Goal: Task Accomplishment & Management: Manage account settings

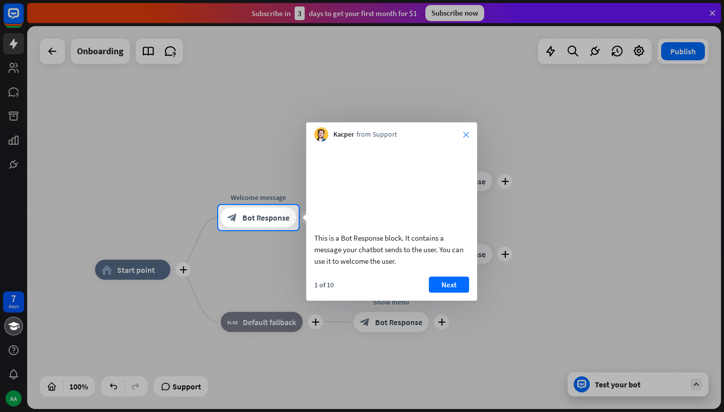
click at [465, 136] on icon "close" at bounding box center [466, 135] width 6 height 6
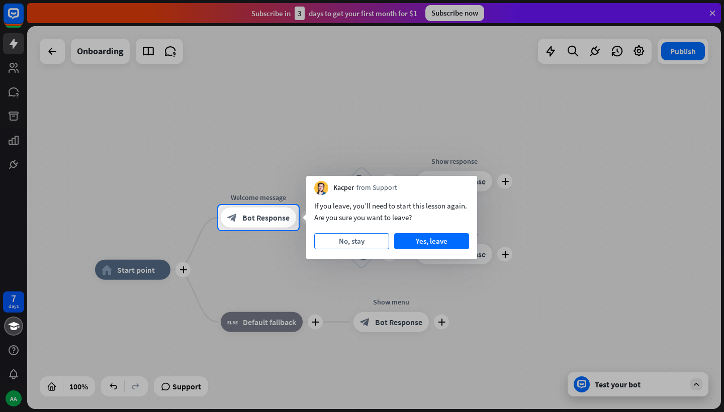
click at [349, 240] on button "No, stay" at bounding box center [351, 241] width 75 height 16
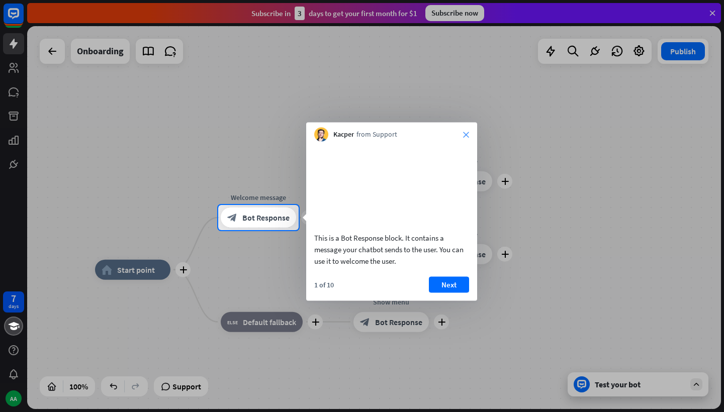
click at [465, 134] on icon "close" at bounding box center [466, 135] width 6 height 6
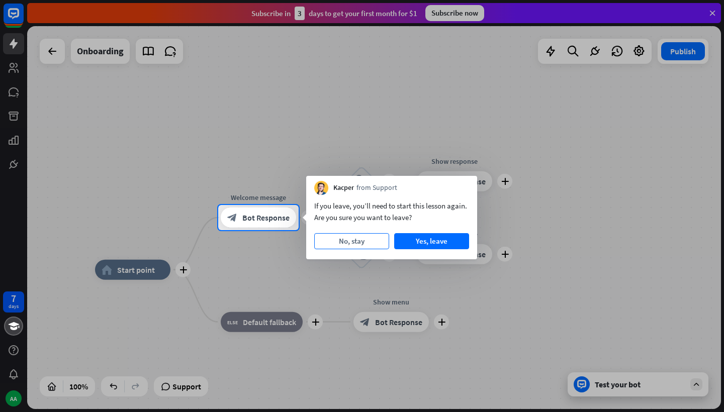
click at [363, 238] on button "No, stay" at bounding box center [351, 241] width 75 height 16
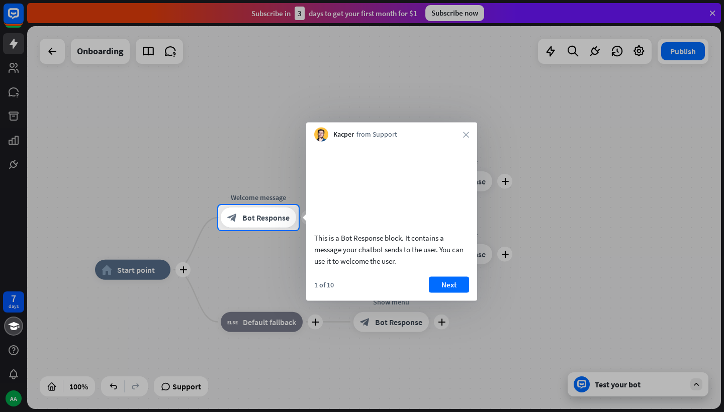
click at [460, 129] on div "Kacper from Support close" at bounding box center [391, 132] width 171 height 19
click at [467, 134] on icon "close" at bounding box center [466, 135] width 6 height 6
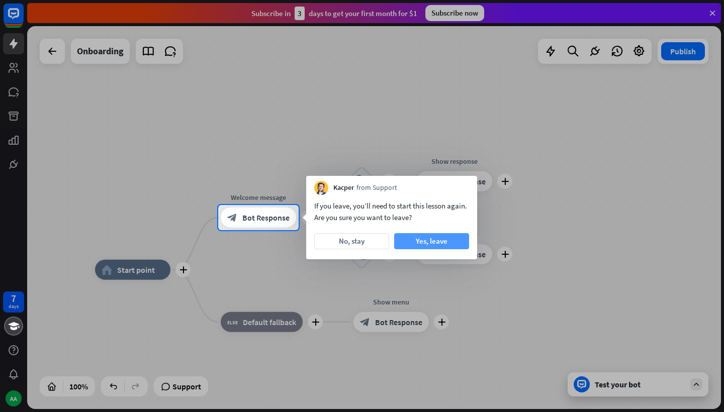
click at [444, 237] on button "Yes, leave" at bounding box center [431, 241] width 75 height 16
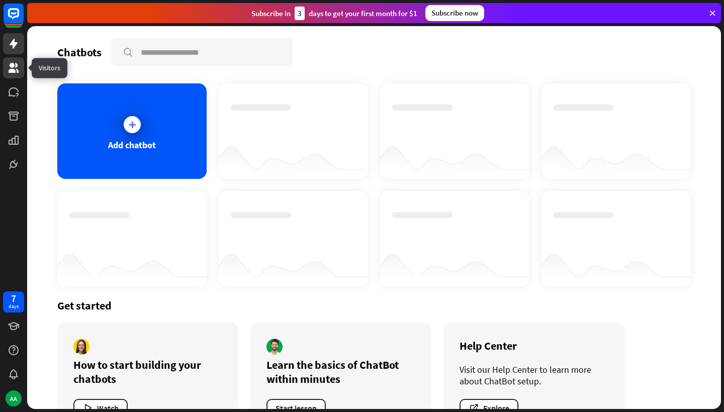
click at [13, 70] on icon at bounding box center [14, 68] width 10 height 10
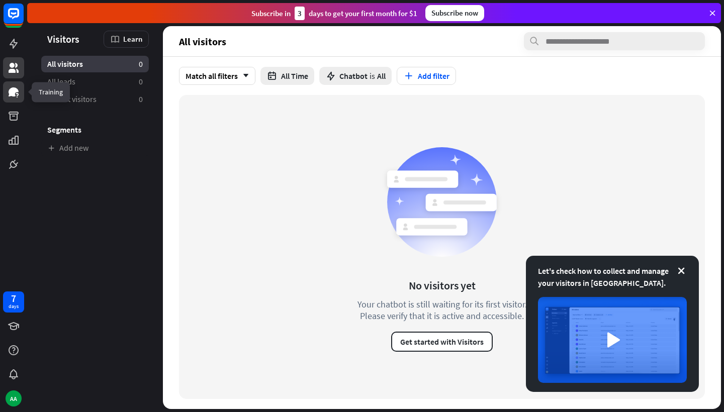
click at [16, 94] on icon at bounding box center [14, 92] width 12 height 12
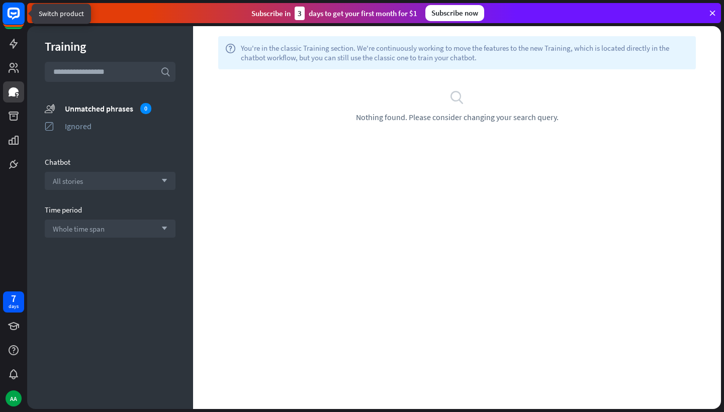
click at [15, 16] on rect at bounding box center [14, 14] width 22 height 22
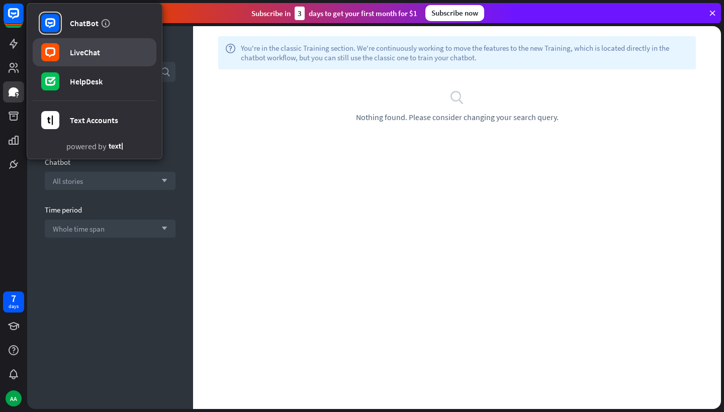
click at [106, 50] on link "LiveChat" at bounding box center [95, 52] width 124 height 28
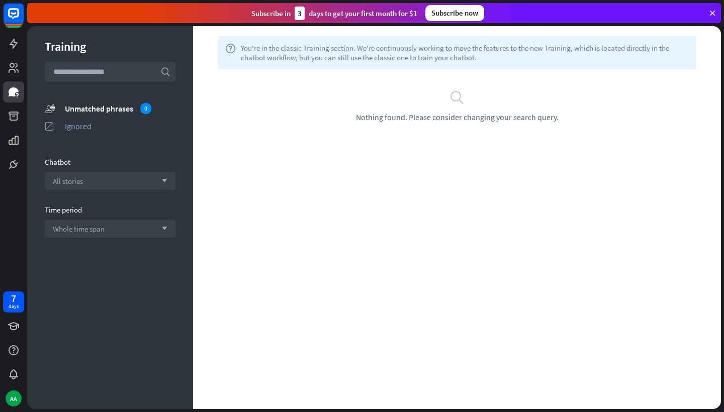
click at [713, 11] on icon at bounding box center [712, 13] width 9 height 9
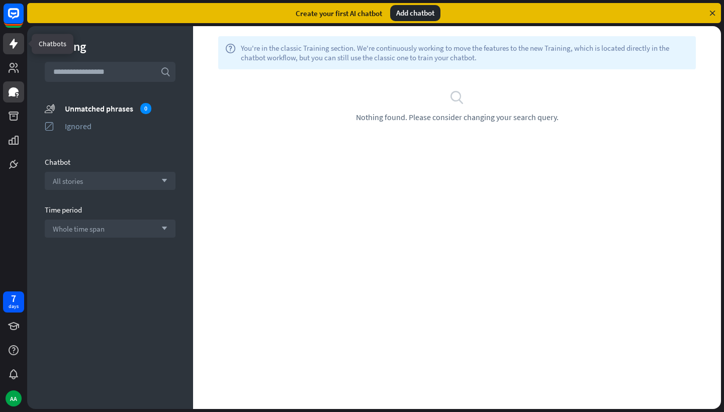
click at [15, 46] on icon at bounding box center [14, 44] width 8 height 10
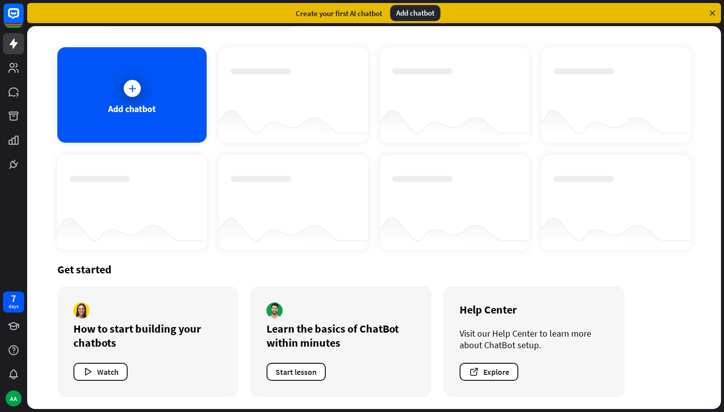
scroll to position [36, 0]
click at [15, 71] on icon at bounding box center [14, 68] width 10 height 10
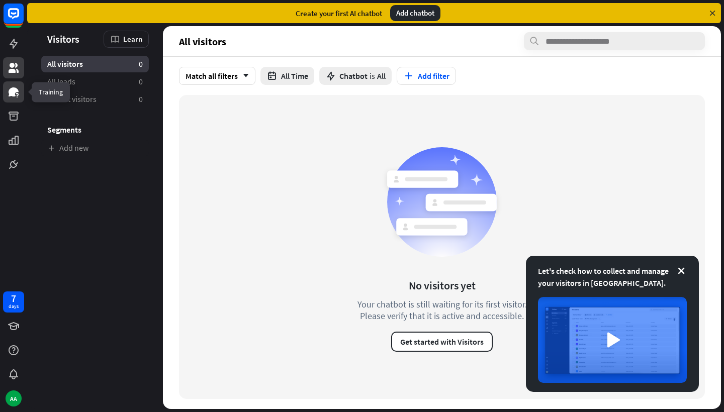
click at [5, 101] on link at bounding box center [13, 91] width 21 height 21
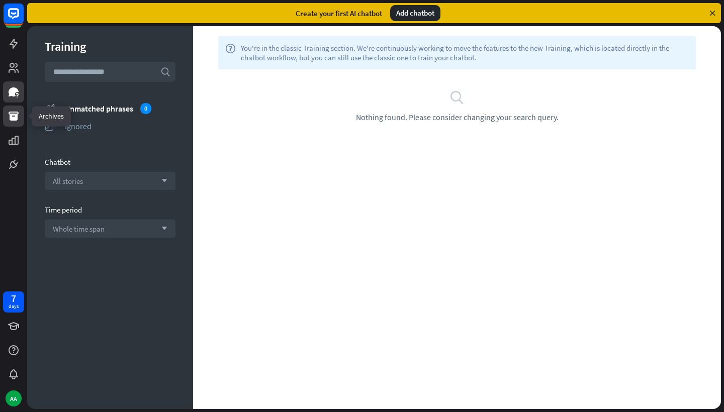
click at [16, 122] on link at bounding box center [13, 116] width 21 height 21
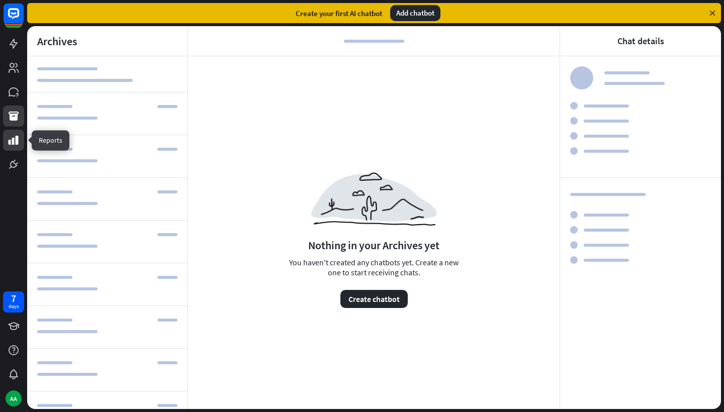
click at [15, 141] on icon at bounding box center [14, 140] width 12 height 12
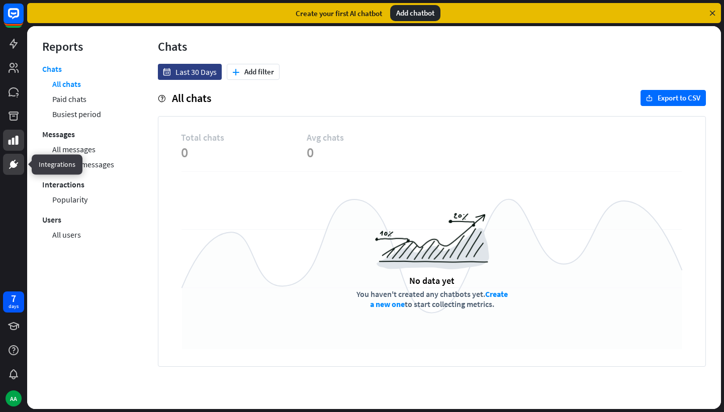
click at [12, 161] on icon at bounding box center [14, 164] width 12 height 12
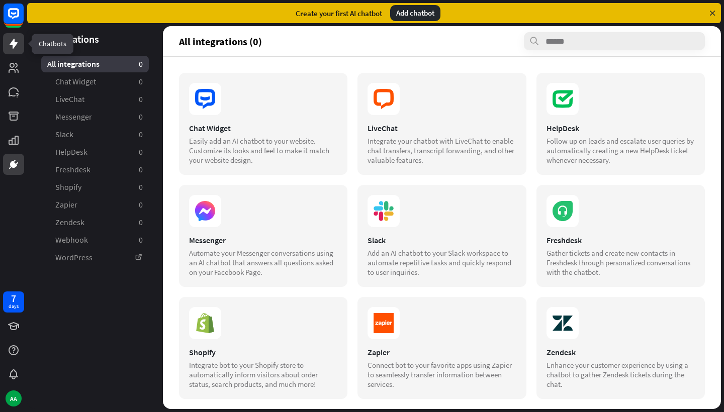
click at [19, 41] on icon at bounding box center [14, 44] width 12 height 12
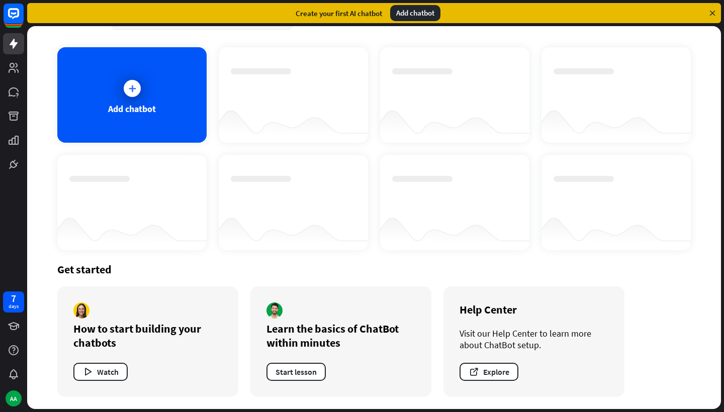
scroll to position [36, 0]
click at [133, 93] on icon at bounding box center [132, 88] width 10 height 10
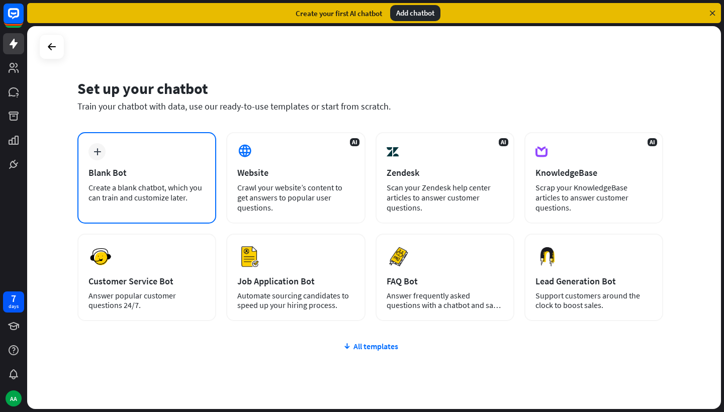
click at [135, 189] on div "Create a blank chatbot, which you can train and customize later." at bounding box center [146, 192] width 117 height 20
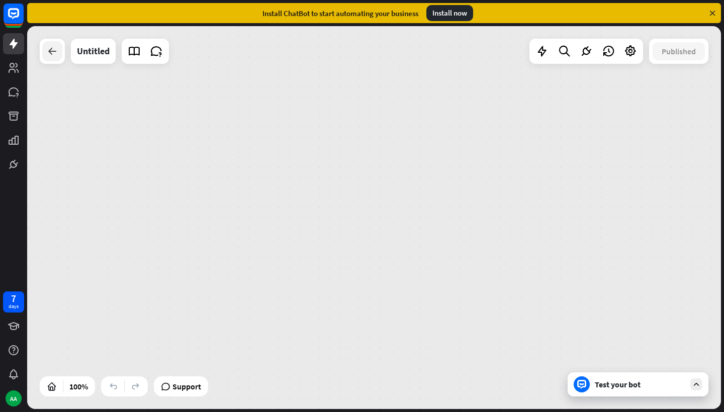
click at [47, 51] on icon at bounding box center [52, 51] width 12 height 12
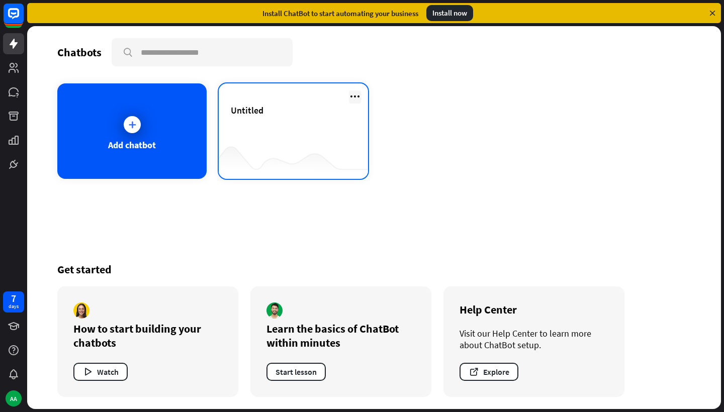
click at [354, 93] on icon at bounding box center [355, 96] width 12 height 12
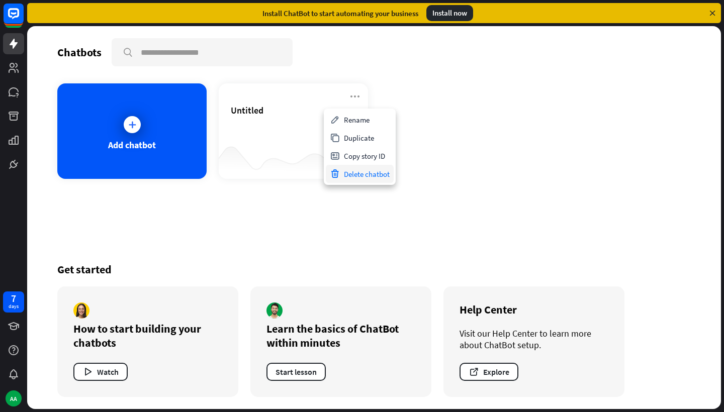
click at [363, 173] on div "Delete chatbot" at bounding box center [360, 174] width 68 height 18
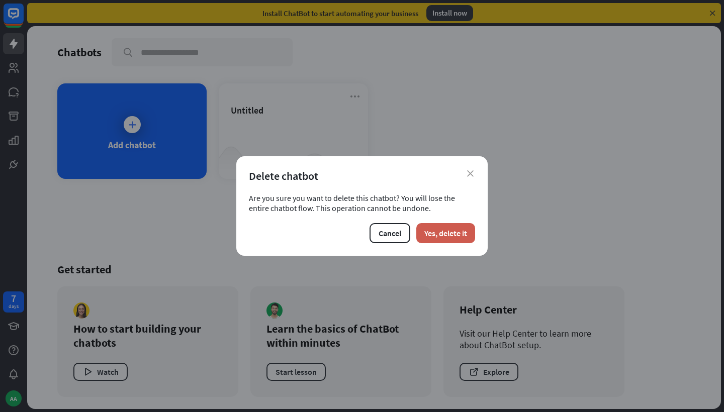
click at [434, 237] on button "Yes, delete it" at bounding box center [445, 233] width 59 height 20
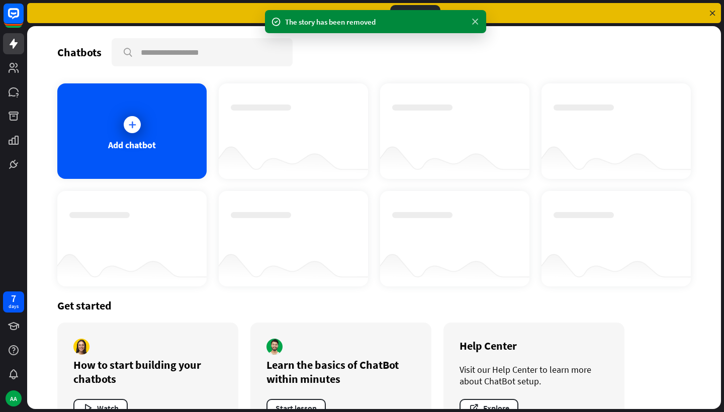
click at [474, 21] on icon at bounding box center [475, 22] width 10 height 11
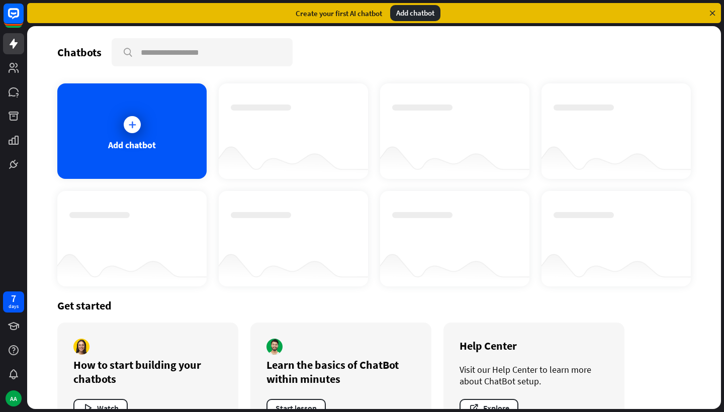
click at [285, 134] on div at bounding box center [293, 122] width 125 height 35
click at [255, 314] on div "Get started How to start building your chatbots Watch Learn the basics of ChatB…" at bounding box center [373, 365] width 633 height 159
click at [711, 15] on icon at bounding box center [712, 13] width 9 height 9
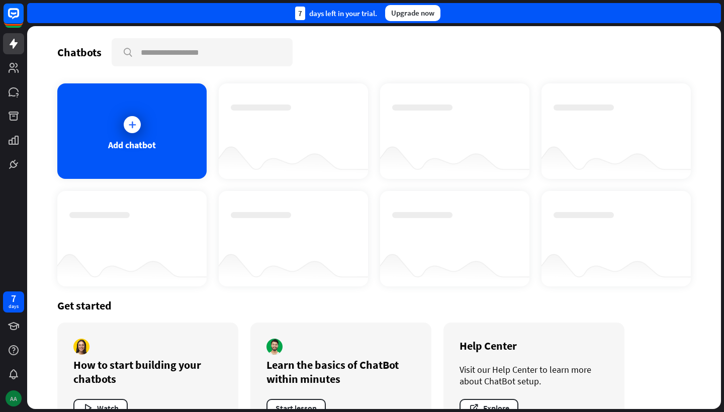
click at [17, 393] on div "AA" at bounding box center [14, 399] width 16 height 16
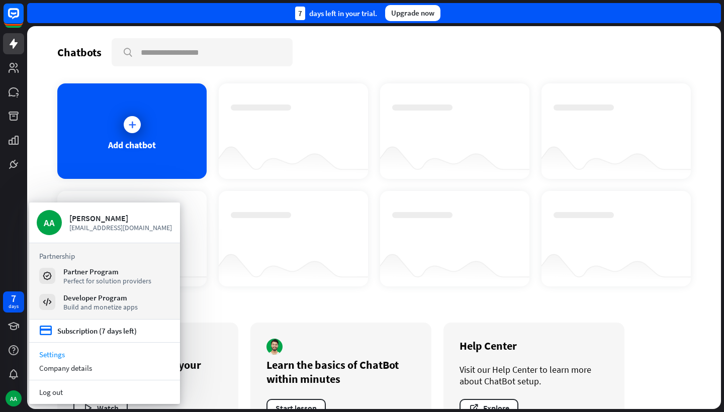
click at [53, 357] on link "Settings" at bounding box center [104, 355] width 151 height 14
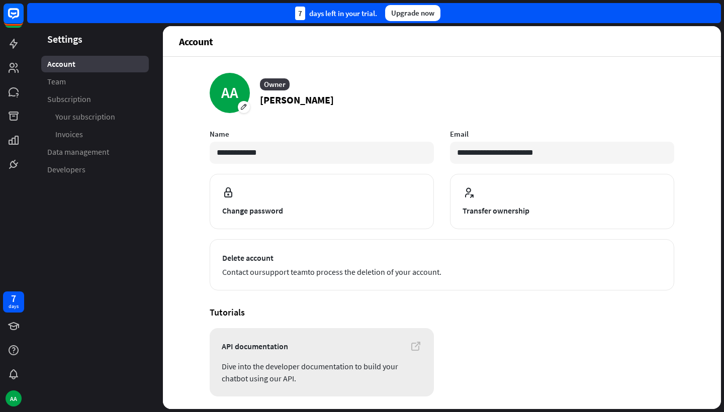
drag, startPoint x: 393, startPoint y: 347, endPoint x: 371, endPoint y: 331, distance: 26.6
click at [85, 87] on link "Team" at bounding box center [95, 81] width 108 height 17
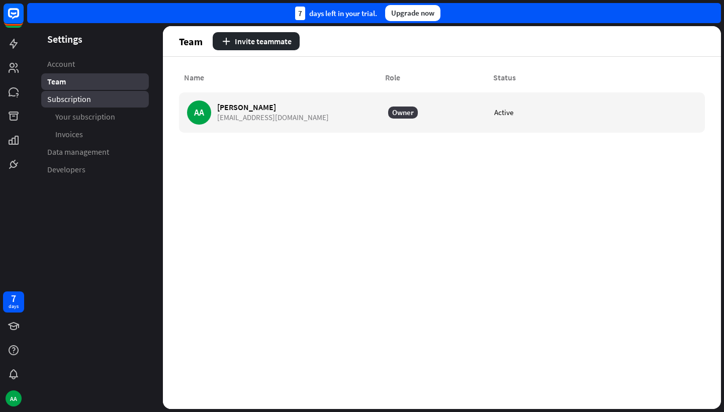
click at [85, 95] on span "Subscription" at bounding box center [69, 99] width 44 height 11
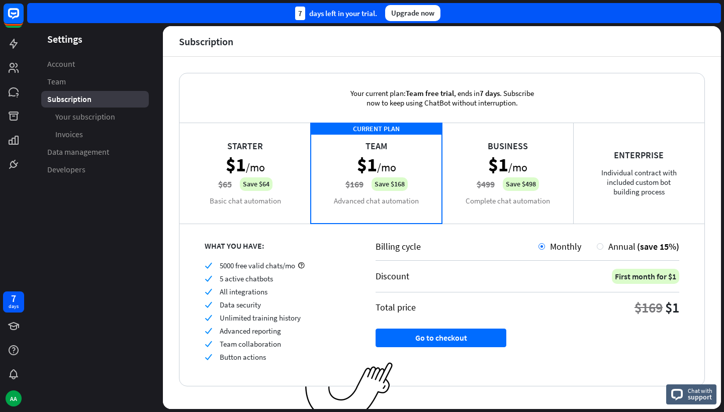
click at [646, 165] on div "Enterprise Individual contract with included custom bot building process" at bounding box center [638, 173] width 131 height 101
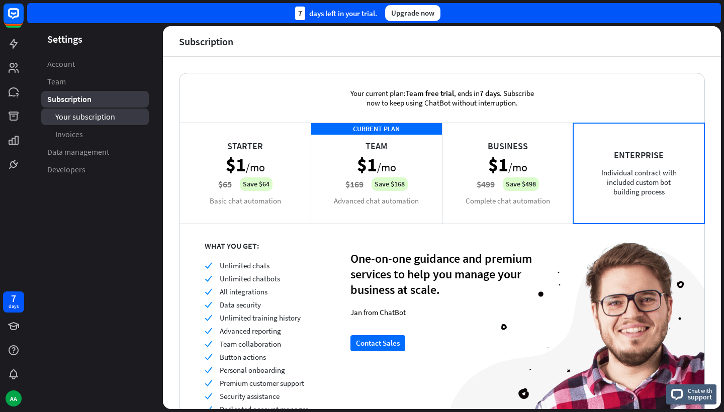
click at [97, 122] on link "Your subscription" at bounding box center [95, 117] width 108 height 17
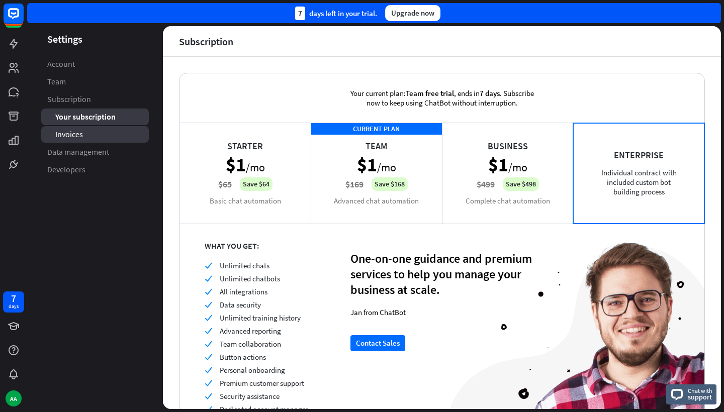
click at [97, 133] on link "Invoices" at bounding box center [95, 134] width 108 height 17
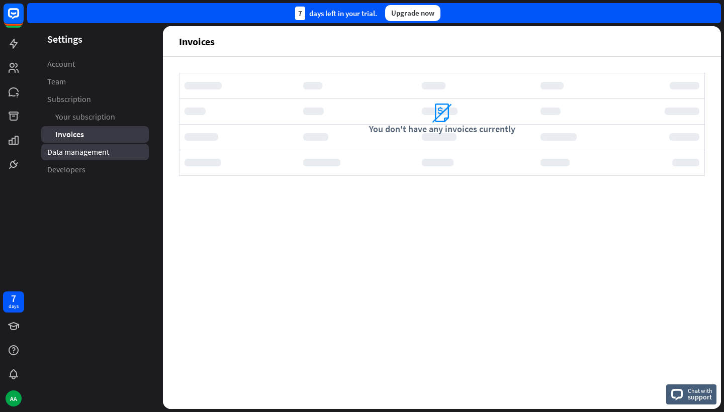
click at [90, 152] on span "Data management" at bounding box center [78, 152] width 62 height 11
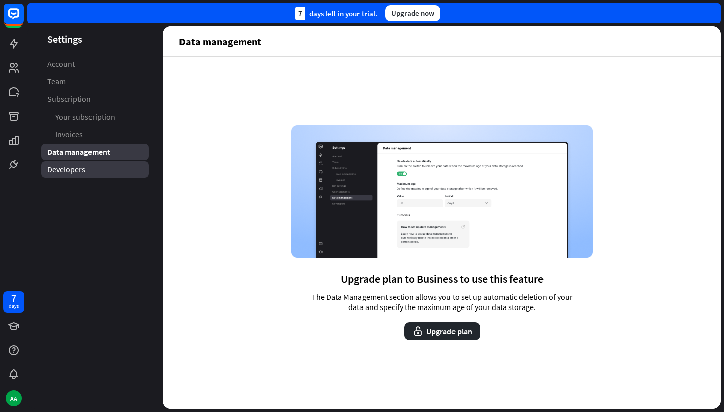
click at [87, 162] on link "Developers" at bounding box center [95, 169] width 108 height 17
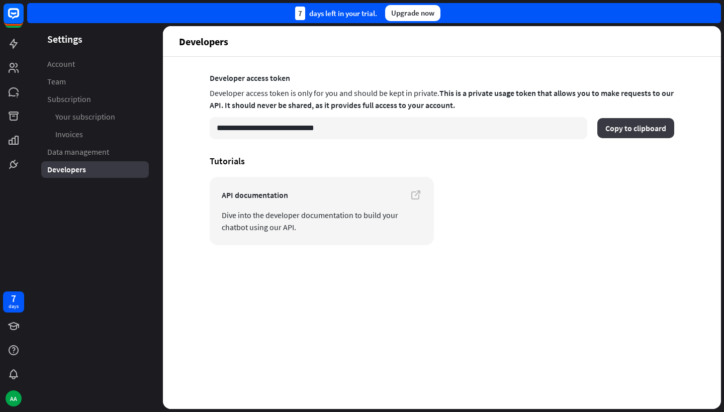
click at [628, 129] on button "Copy to clipboard" at bounding box center [635, 128] width 77 height 20
click at [630, 128] on button "Copy to clipboard" at bounding box center [635, 128] width 77 height 20
click at [11, 401] on div "AA" at bounding box center [14, 399] width 16 height 16
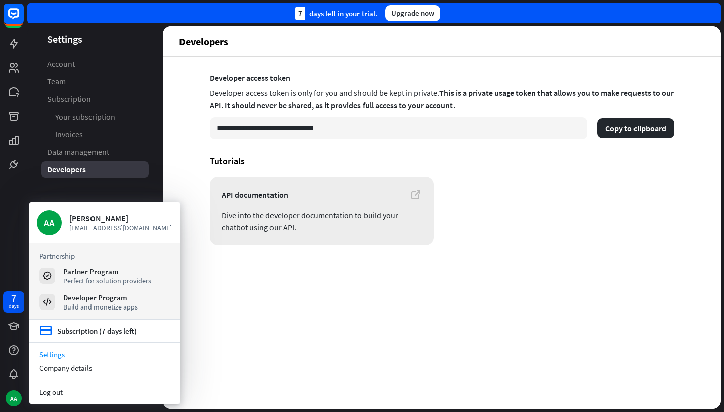
click at [228, 177] on link "API documentation Dive into the developer documentation to build your chatbot u…" at bounding box center [322, 211] width 224 height 68
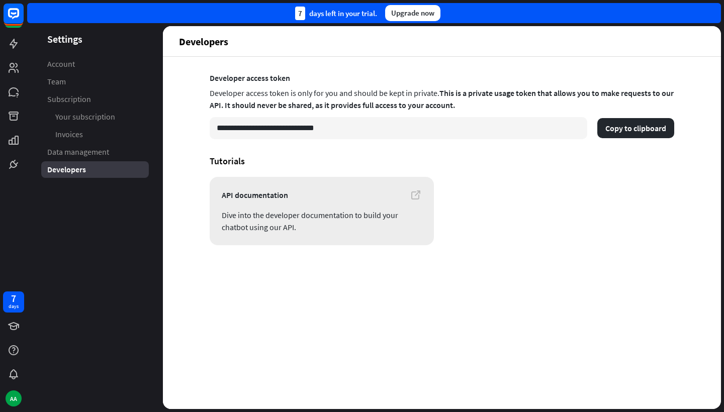
click at [276, 196] on span "API documentation" at bounding box center [322, 195] width 200 height 12
click at [91, 104] on link "Subscription" at bounding box center [95, 99] width 108 height 17
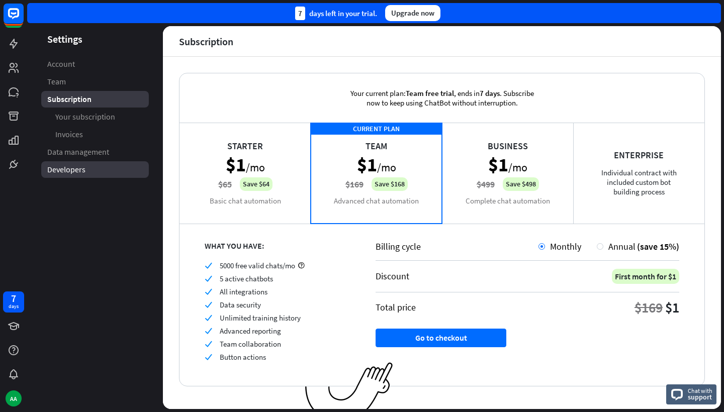
click at [68, 171] on span "Developers" at bounding box center [66, 169] width 38 height 11
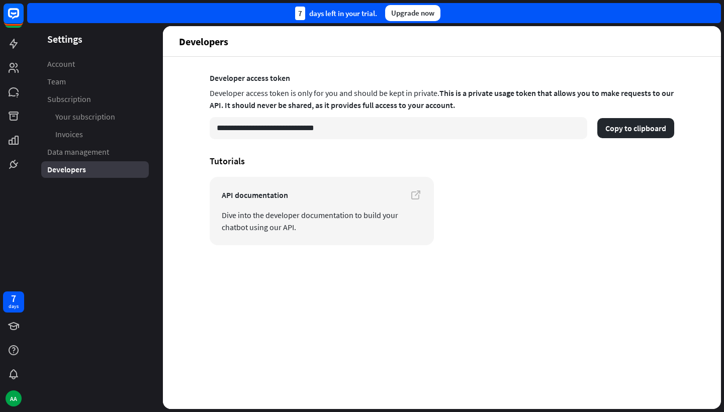
click at [64, 108] on li "Subscription Your subscription Invoices" at bounding box center [95, 117] width 108 height 52
click at [65, 96] on span "Subscription" at bounding box center [69, 99] width 44 height 11
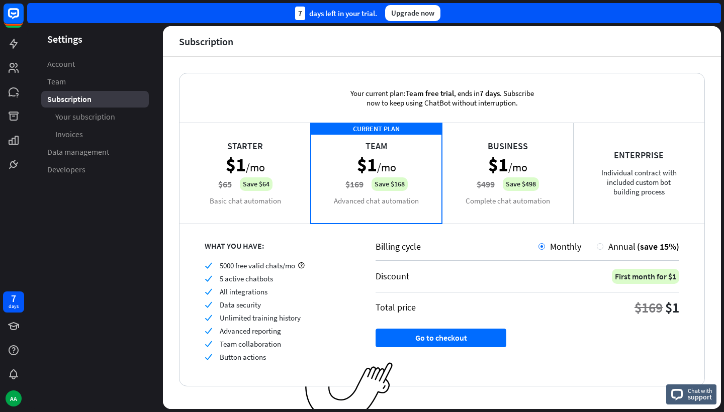
click at [638, 175] on div "Enterprise Individual contract with included custom bot building process" at bounding box center [638, 173] width 131 height 101
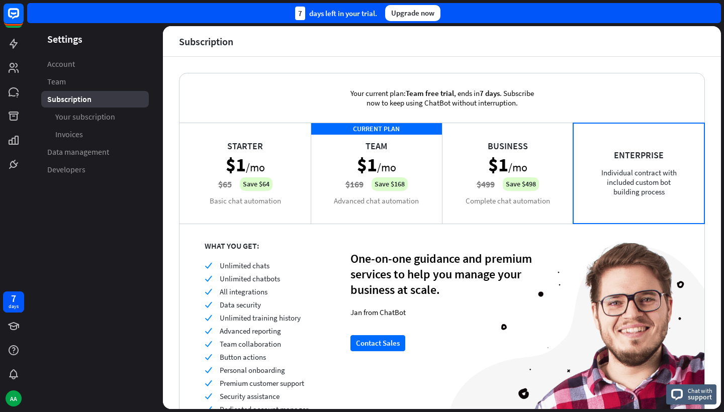
click at [66, 39] on header "Settings" at bounding box center [95, 39] width 136 height 14
click at [18, 300] on div "7 days" at bounding box center [14, 302] width 10 height 16
click at [12, 87] on icon at bounding box center [14, 92] width 12 height 12
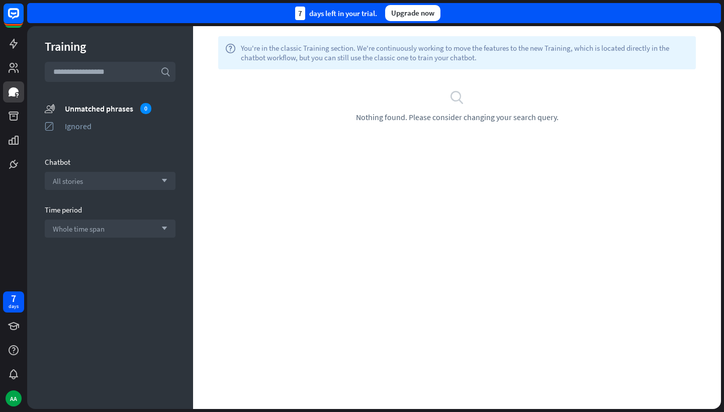
click at [310, 200] on div "help You're in the classic Training section. We're continuously working to move…" at bounding box center [457, 217] width 528 height 383
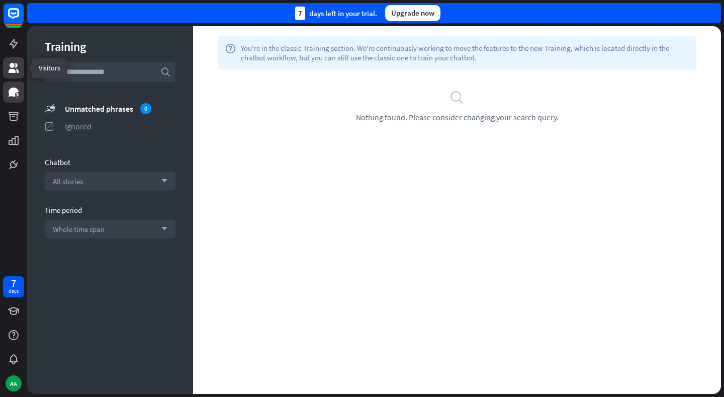
click at [12, 68] on icon at bounding box center [14, 68] width 10 height 10
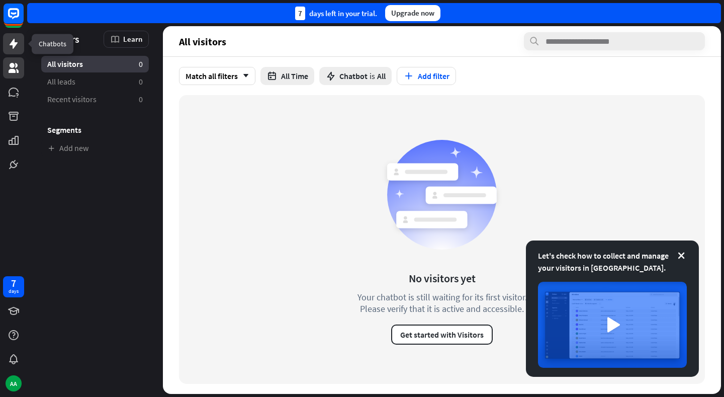
click at [9, 48] on icon at bounding box center [14, 44] width 12 height 12
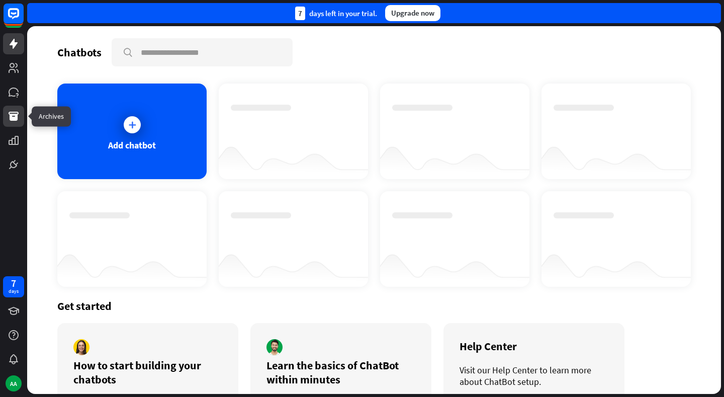
click at [11, 125] on link at bounding box center [13, 116] width 21 height 21
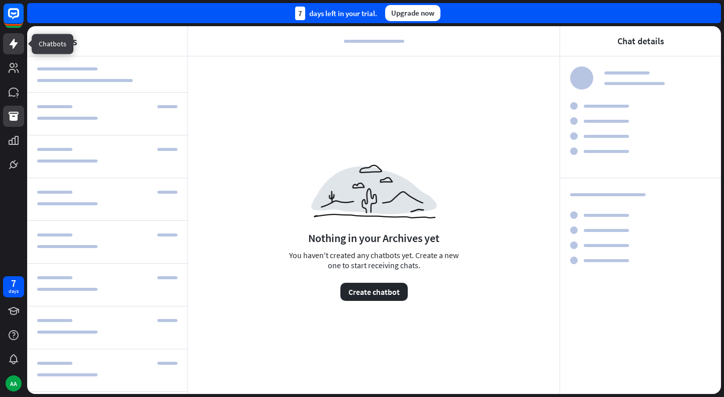
click at [11, 38] on icon at bounding box center [14, 44] width 12 height 12
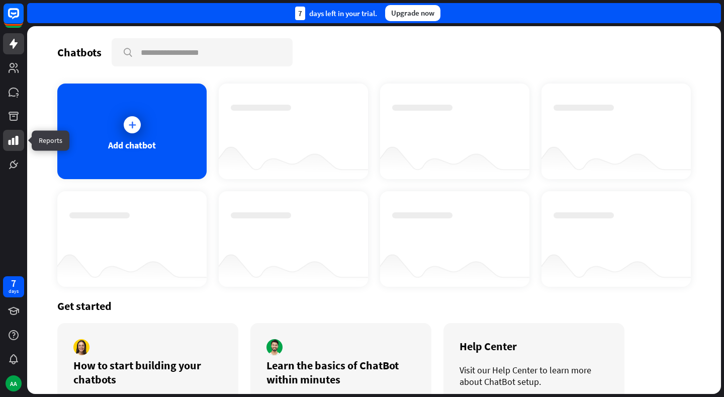
click at [10, 137] on icon at bounding box center [14, 140] width 12 height 12
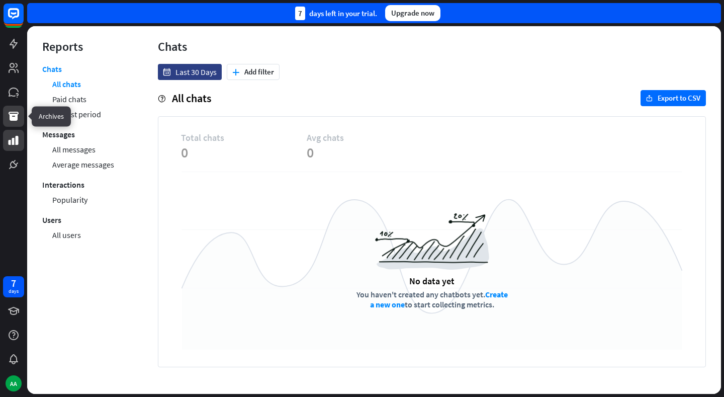
click at [13, 114] on icon at bounding box center [14, 116] width 10 height 9
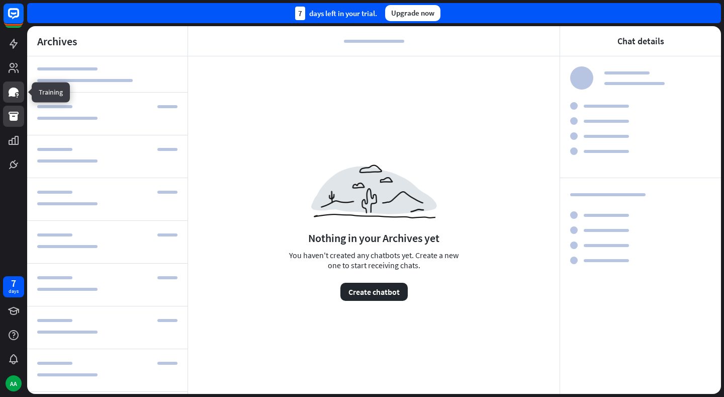
click at [16, 90] on icon at bounding box center [14, 91] width 10 height 9
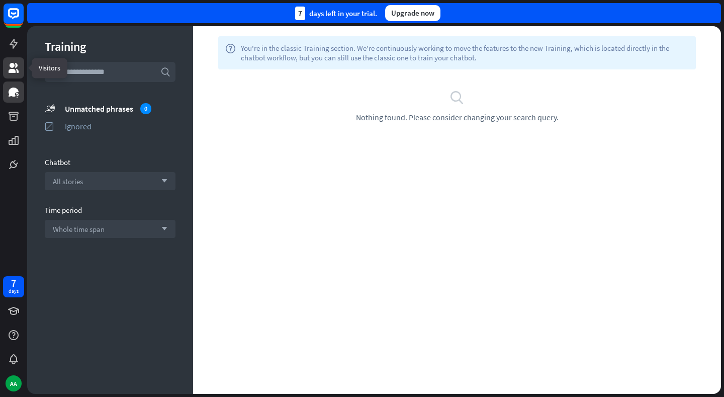
click at [15, 67] on icon at bounding box center [14, 68] width 12 height 12
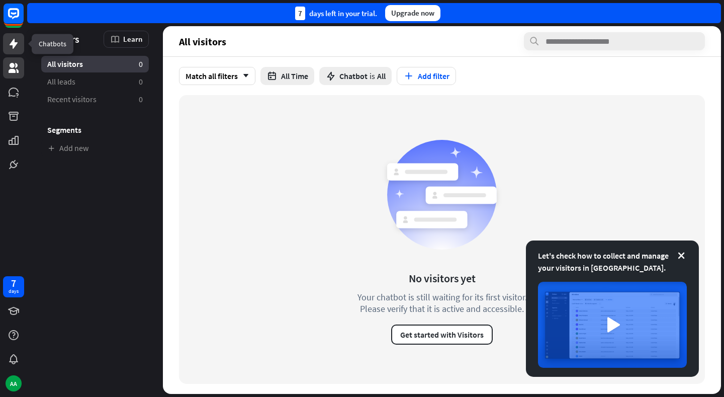
click at [11, 40] on icon at bounding box center [14, 44] width 12 height 12
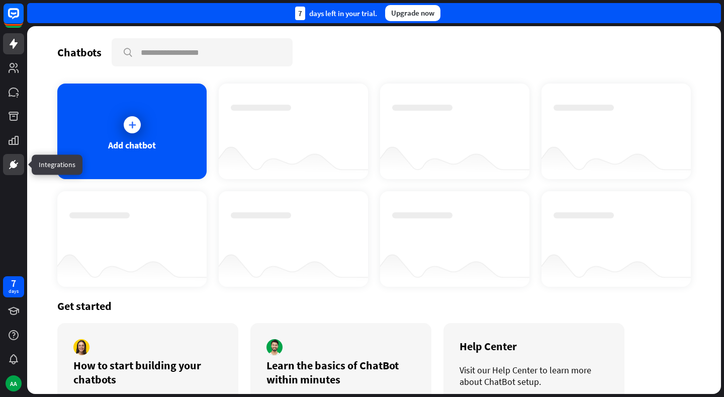
click at [15, 158] on icon at bounding box center [14, 164] width 12 height 12
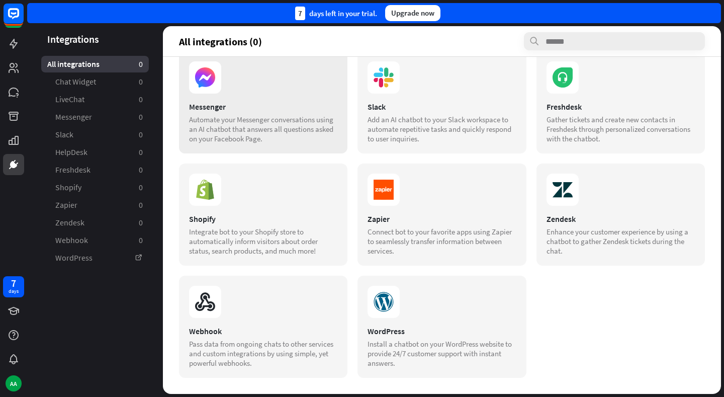
scroll to position [134, 0]
click at [17, 97] on icon at bounding box center [17, 97] width 1 height 1
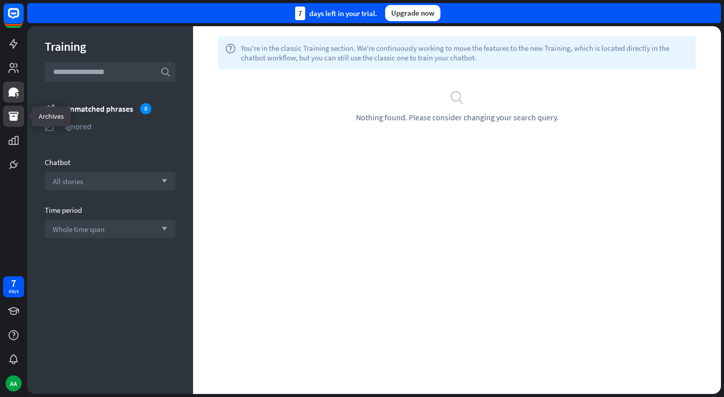
click at [11, 121] on icon at bounding box center [14, 116] width 10 height 9
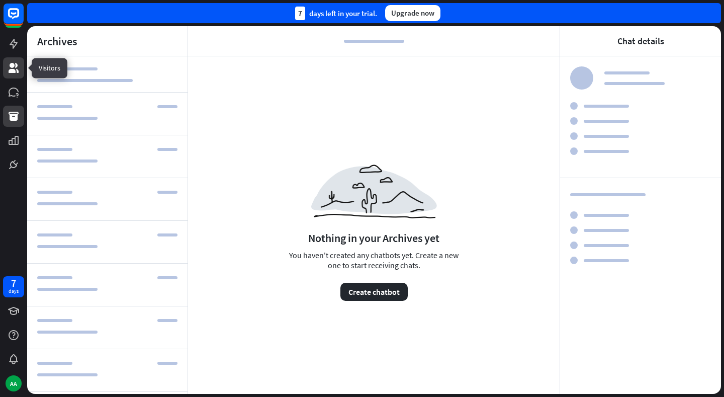
click at [17, 73] on link at bounding box center [13, 67] width 21 height 21
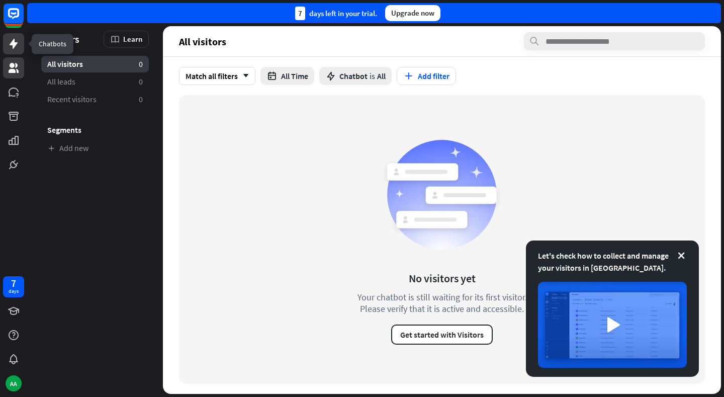
click at [14, 45] on icon at bounding box center [14, 44] width 8 height 10
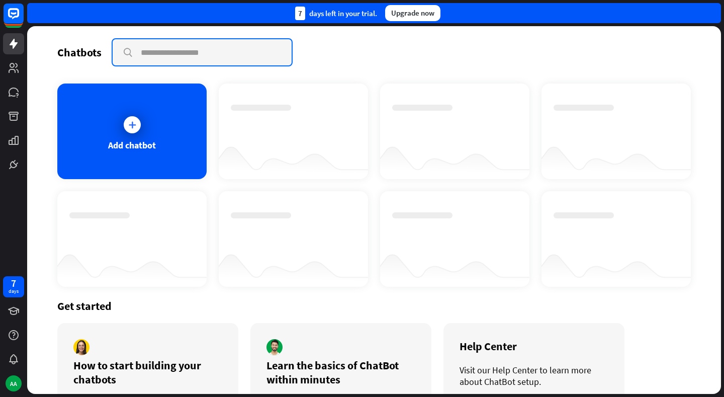
click at [160, 54] on input "text" at bounding box center [202, 52] width 179 height 26
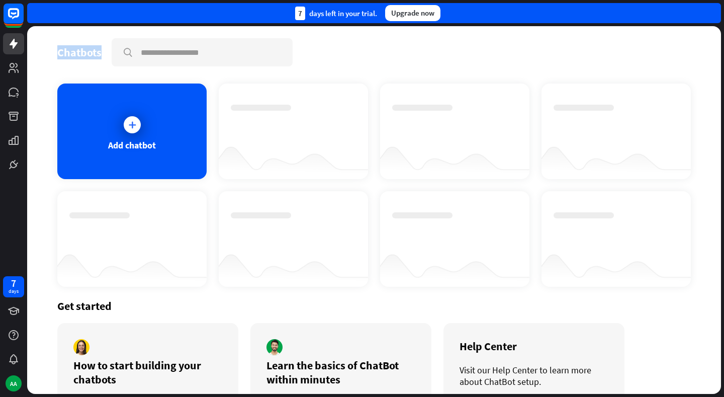
drag, startPoint x: 60, startPoint y: 53, endPoint x: 105, endPoint y: 52, distance: 44.7
click at [105, 52] on div "Chatbots search" at bounding box center [373, 52] width 633 height 28
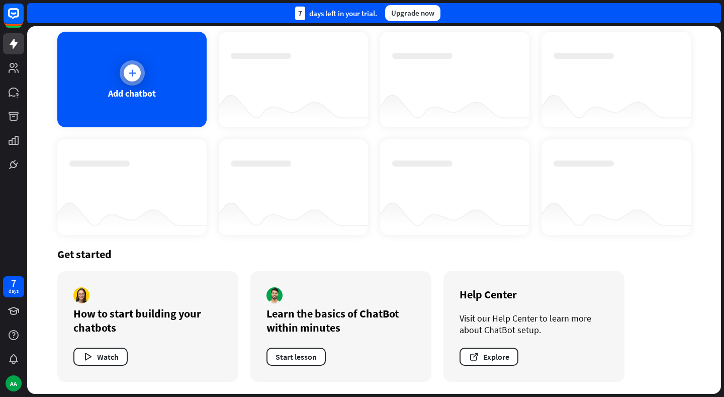
scroll to position [52, 0]
click at [15, 15] on rect at bounding box center [14, 14] width 22 height 22
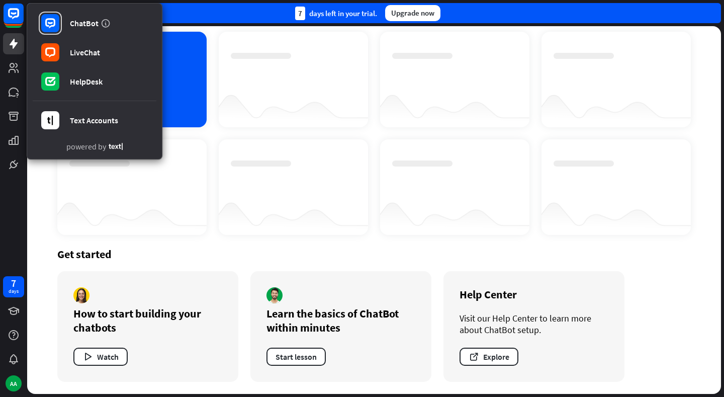
click at [259, 114] on div at bounding box center [293, 107] width 149 height 39
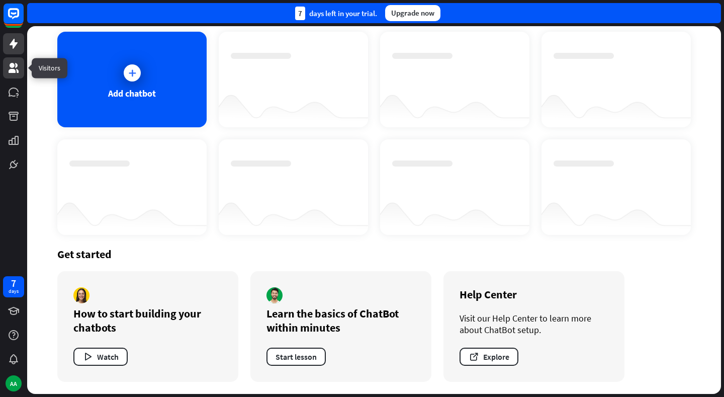
click at [16, 63] on icon at bounding box center [14, 68] width 10 height 10
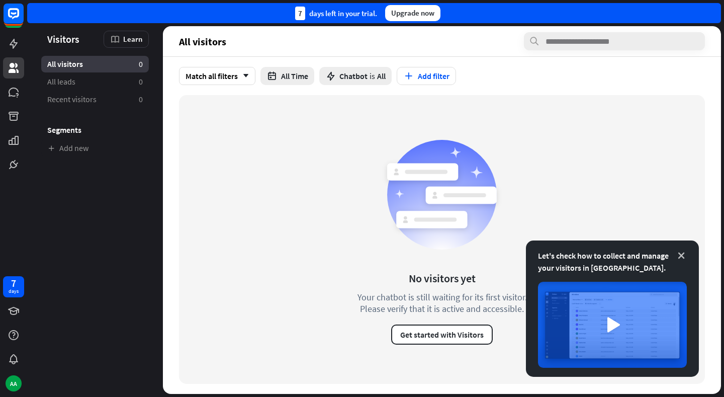
click at [683, 254] on icon at bounding box center [681, 255] width 10 height 10
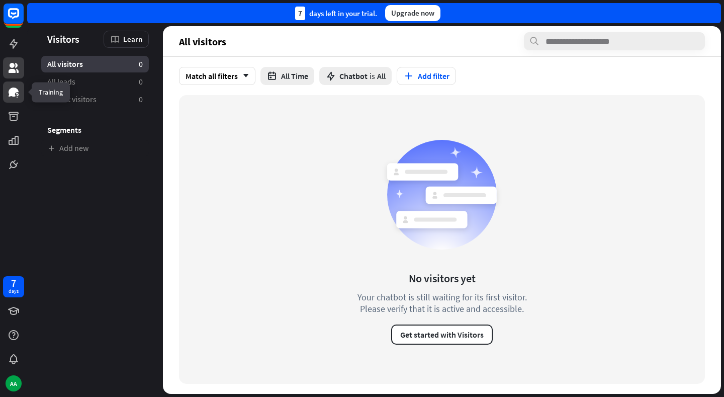
click at [12, 84] on link at bounding box center [13, 91] width 21 height 21
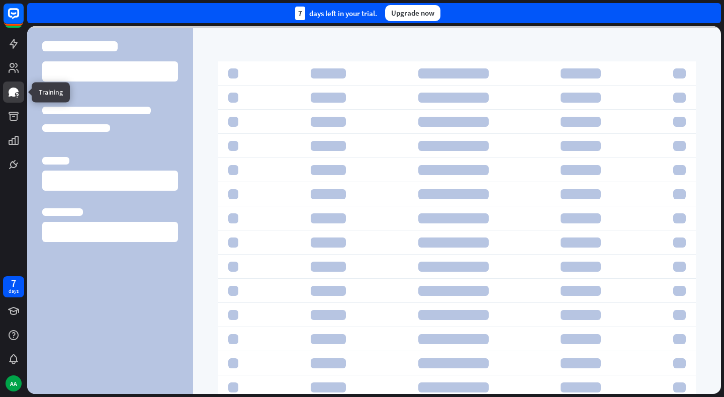
click at [12, 84] on link at bounding box center [13, 91] width 21 height 21
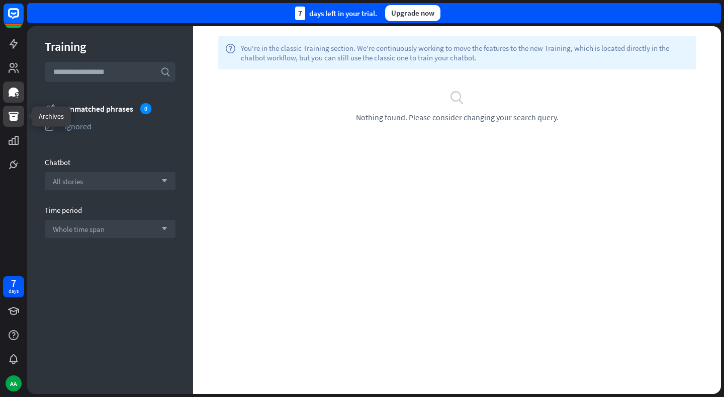
click at [10, 118] on icon at bounding box center [14, 116] width 10 height 9
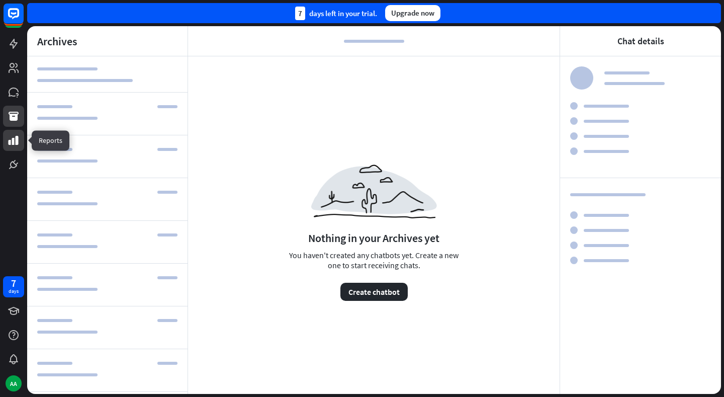
click at [20, 140] on link at bounding box center [13, 140] width 21 height 21
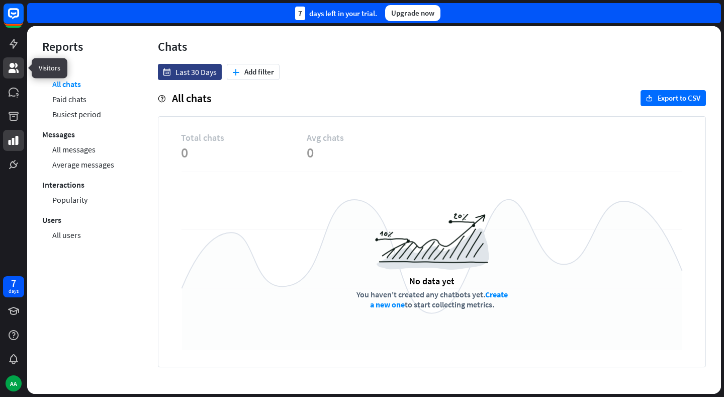
click at [15, 70] on icon at bounding box center [14, 68] width 10 height 10
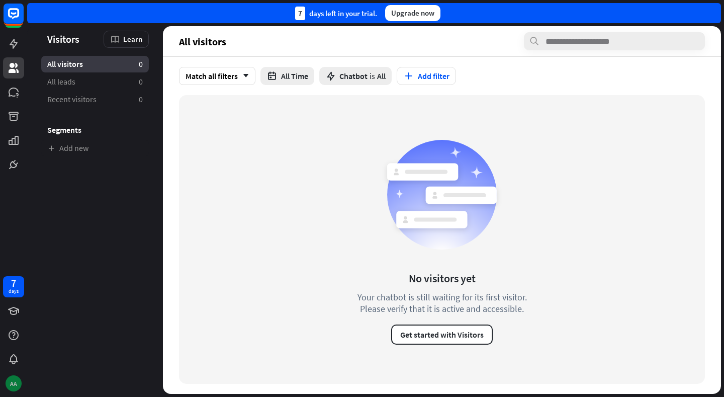
click at [17, 388] on div "AA" at bounding box center [14, 383] width 16 height 16
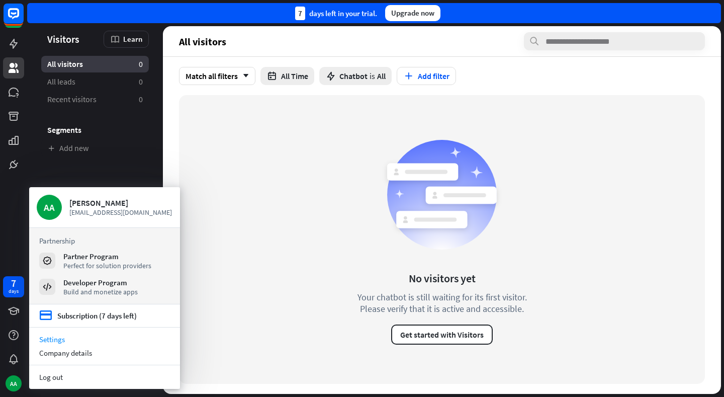
click at [75, 338] on link "Settings" at bounding box center [104, 339] width 151 height 14
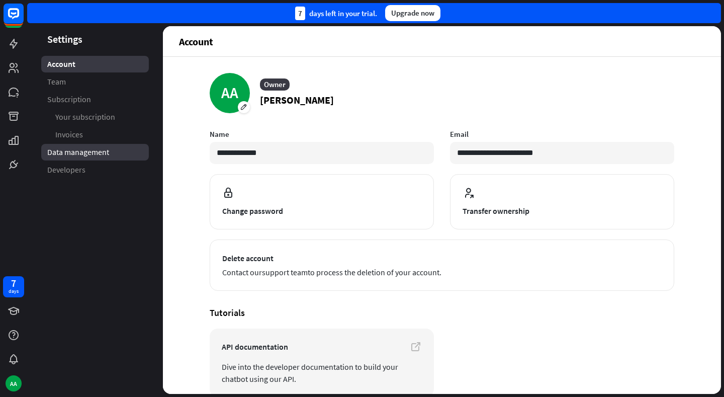
click at [93, 157] on link "Data management" at bounding box center [95, 152] width 108 height 17
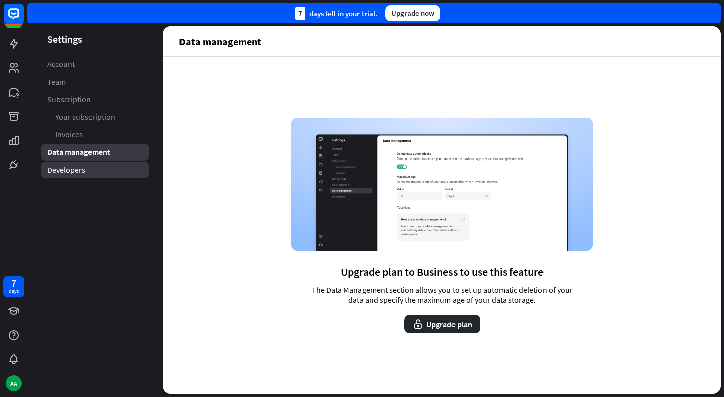
click at [90, 172] on link "Developers" at bounding box center [95, 169] width 108 height 17
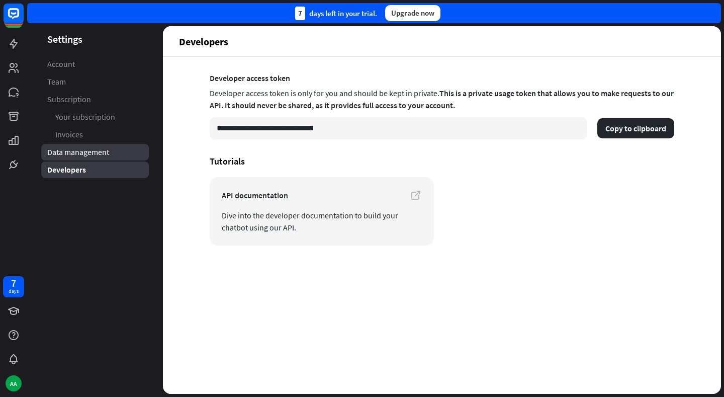
click at [84, 156] on span "Data management" at bounding box center [78, 152] width 62 height 11
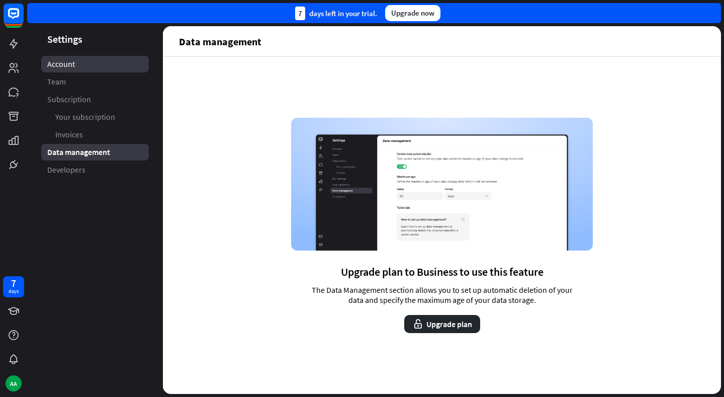
click at [100, 65] on link "Account" at bounding box center [95, 64] width 108 height 17
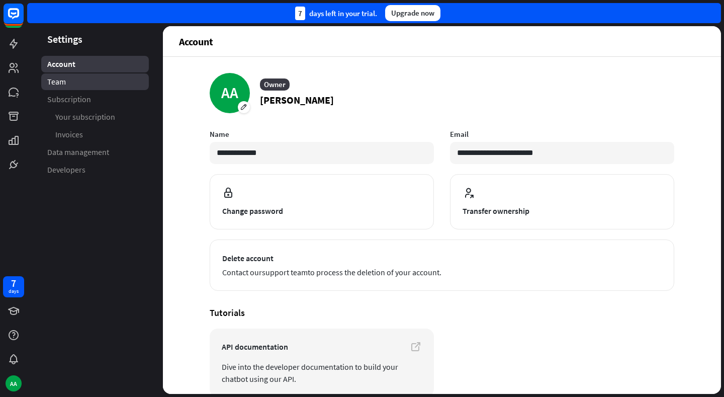
click at [93, 87] on link "Team" at bounding box center [95, 81] width 108 height 17
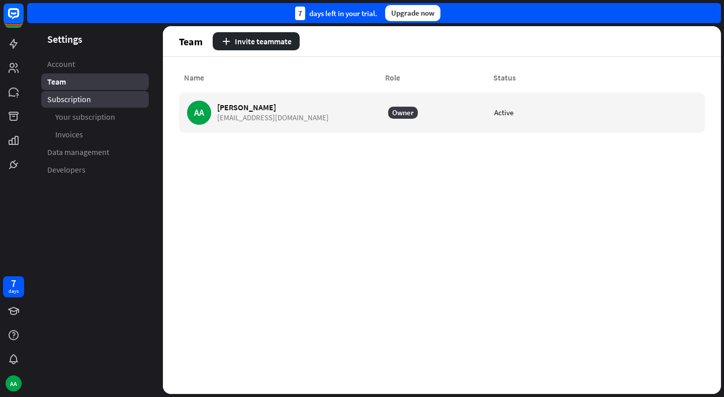
click at [97, 100] on link "Subscription" at bounding box center [95, 99] width 108 height 17
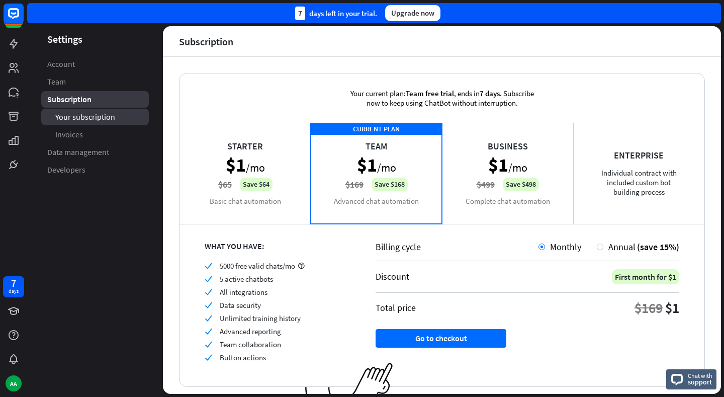
click at [86, 114] on span "Your subscription" at bounding box center [85, 117] width 60 height 11
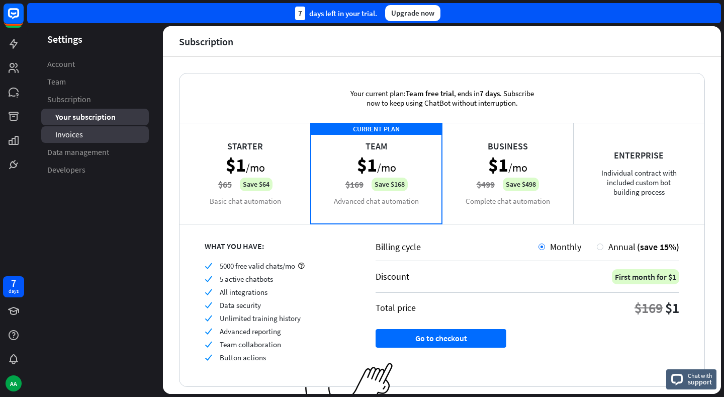
click at [88, 137] on link "Invoices" at bounding box center [95, 134] width 108 height 17
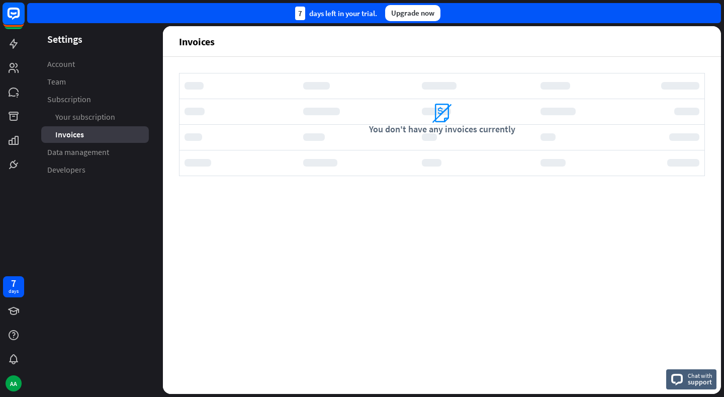
click at [19, 10] on icon at bounding box center [14, 14] width 12 height 12
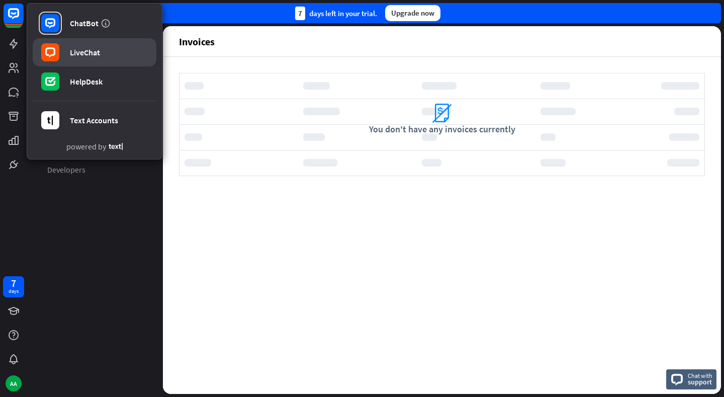
click at [105, 53] on link "LiveChat" at bounding box center [95, 52] width 124 height 28
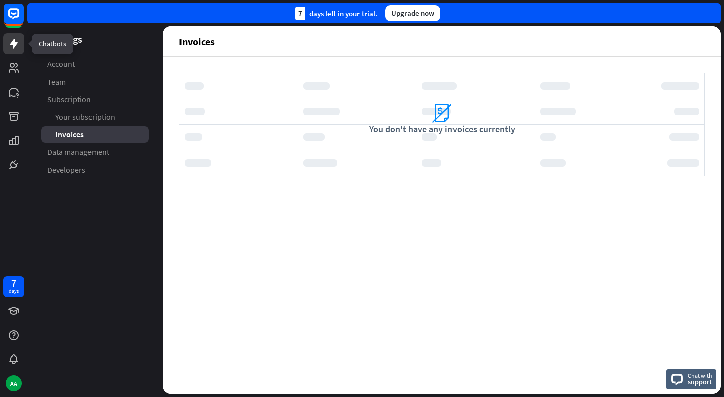
click at [19, 51] on link at bounding box center [13, 43] width 21 height 21
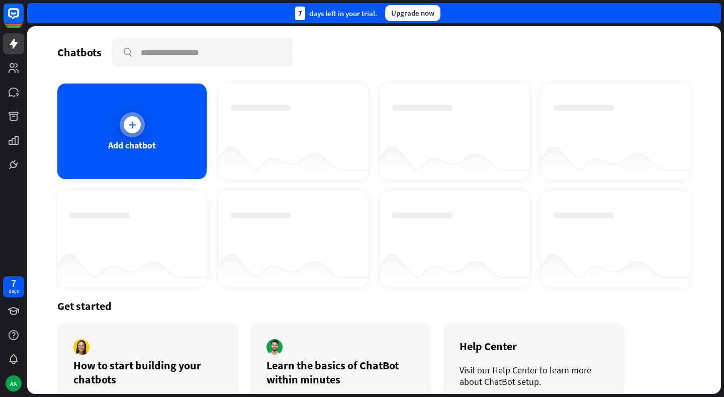
click at [137, 125] on div at bounding box center [132, 124] width 17 height 17
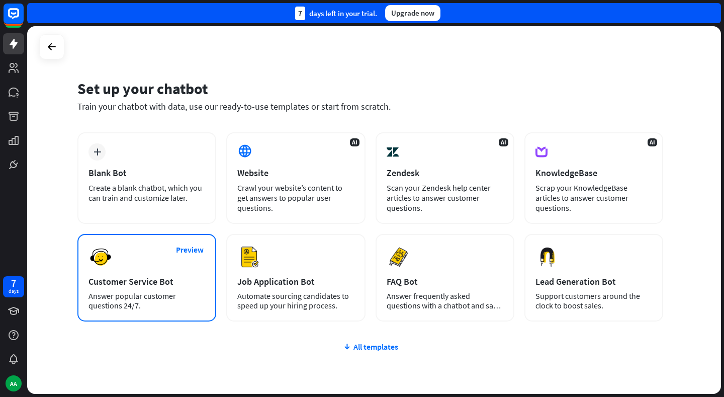
click at [146, 239] on div "Preview Customer Service Bot Answer popular customer questions 24/7." at bounding box center [146, 277] width 139 height 87
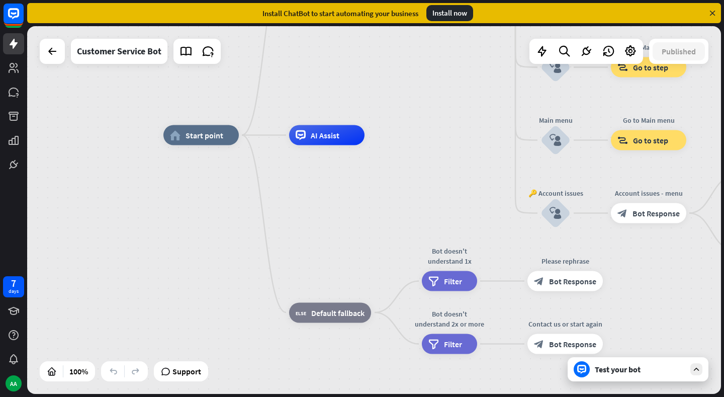
click at [698, 365] on icon at bounding box center [696, 368] width 9 height 9
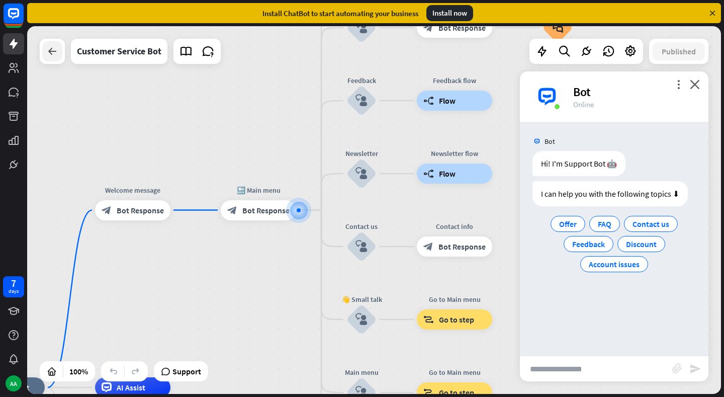
click at [50, 53] on icon at bounding box center [52, 51] width 12 height 12
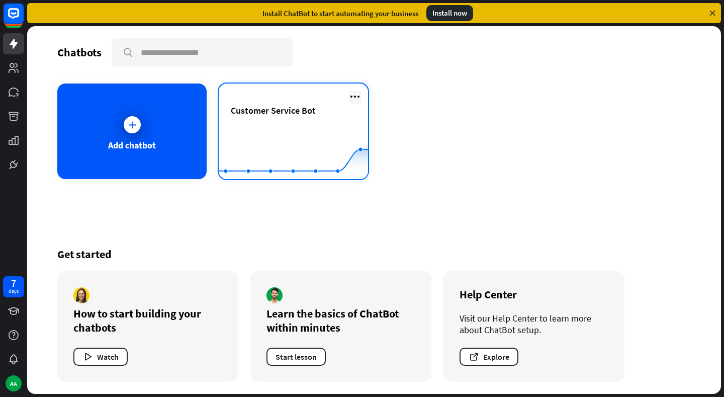
click at [357, 94] on icon at bounding box center [355, 96] width 12 height 12
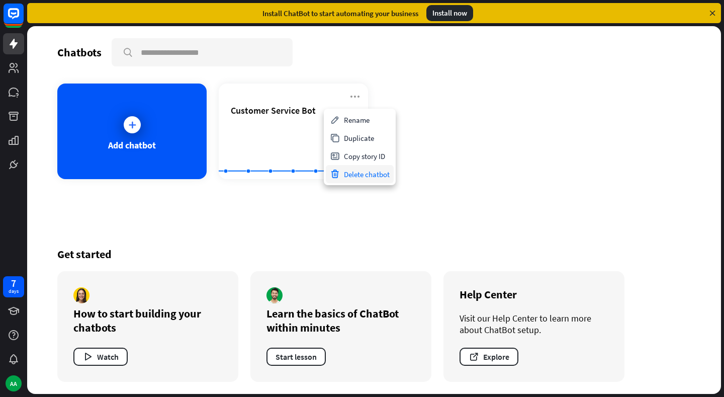
click at [352, 178] on div "Delete chatbot" at bounding box center [360, 174] width 68 height 18
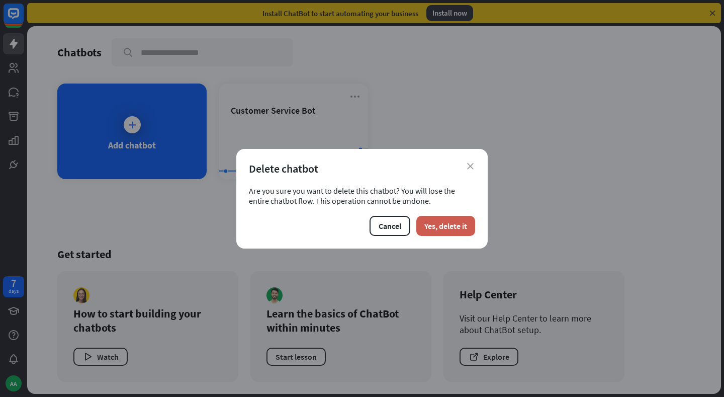
click at [431, 221] on button "Yes, delete it" at bounding box center [445, 226] width 59 height 20
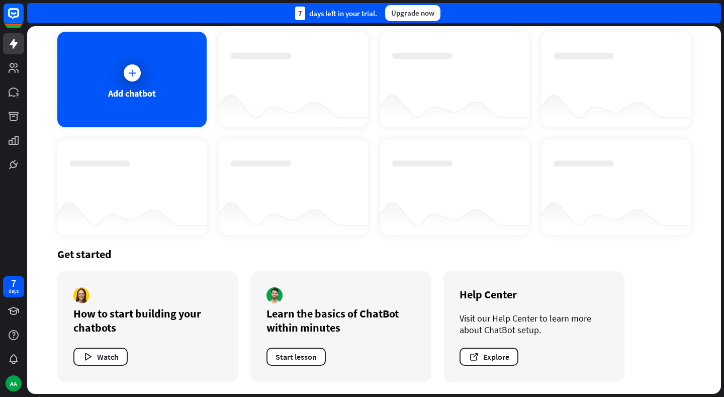
scroll to position [52, 0]
click at [108, 354] on button "Watch" at bounding box center [100, 356] width 54 height 18
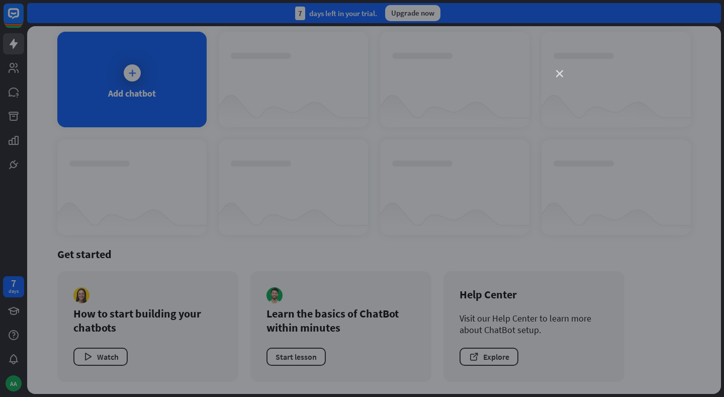
click at [558, 75] on icon "close" at bounding box center [559, 73] width 7 height 7
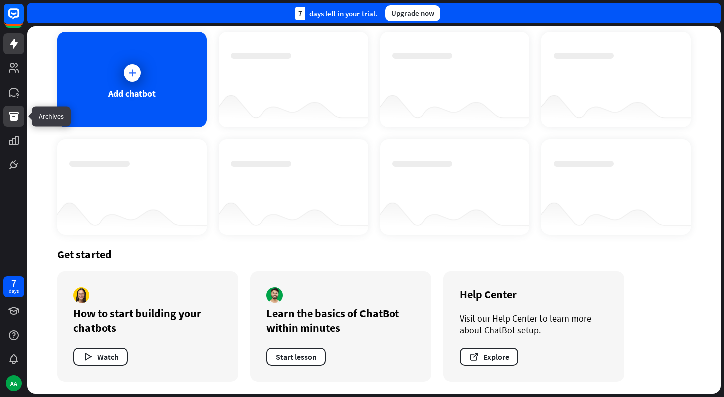
click at [11, 118] on icon at bounding box center [14, 116] width 10 height 9
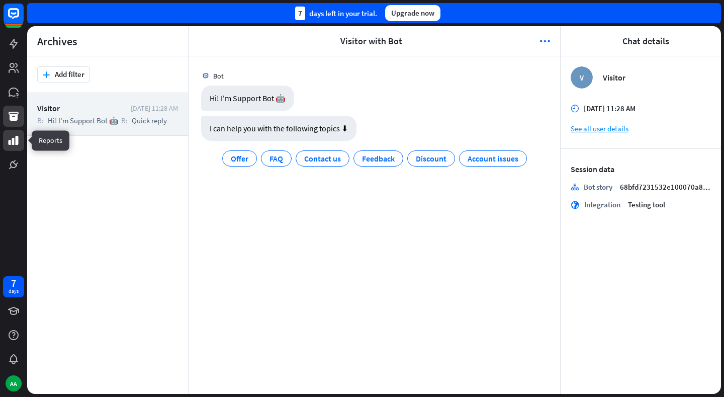
click at [15, 145] on icon at bounding box center [14, 140] width 12 height 12
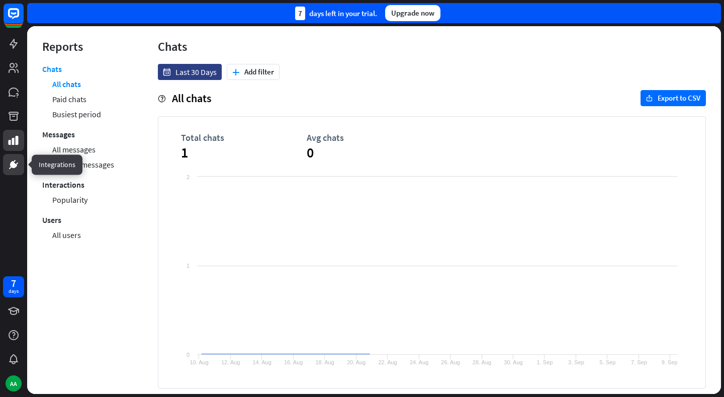
click at [17, 168] on icon at bounding box center [14, 164] width 12 height 12
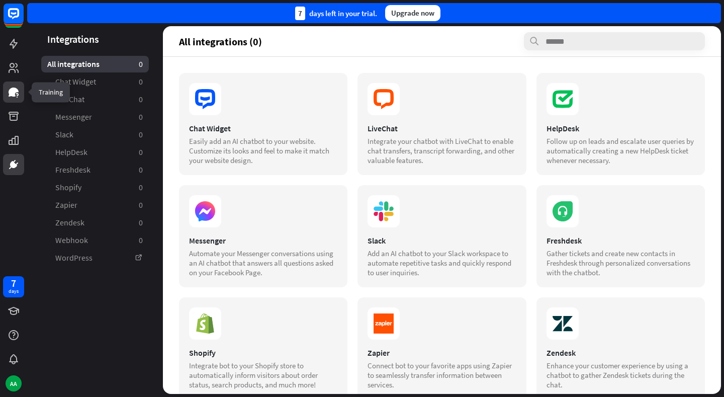
click at [14, 85] on link at bounding box center [13, 91] width 21 height 21
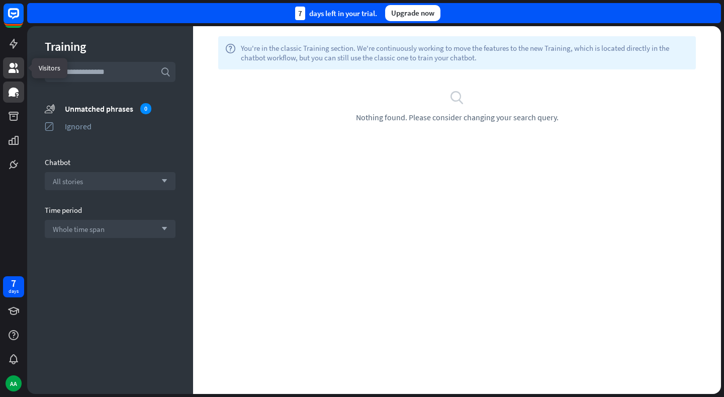
click at [13, 66] on icon at bounding box center [14, 68] width 10 height 10
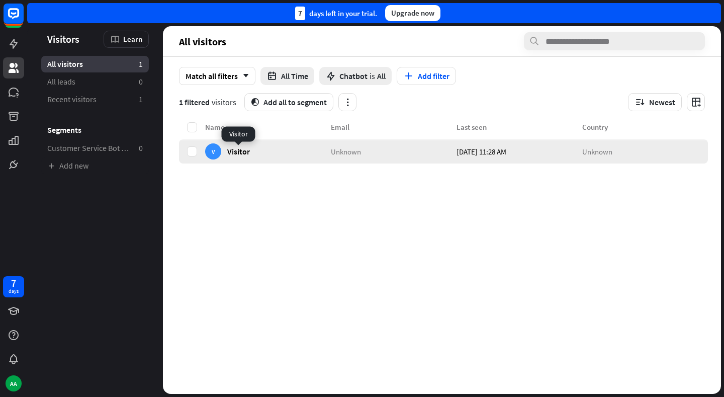
click at [243, 154] on span "Visitor" at bounding box center [238, 151] width 23 height 10
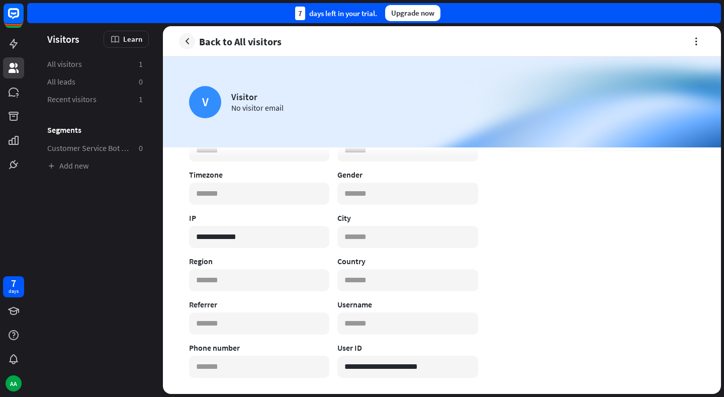
scroll to position [145, 0]
click at [108, 98] on link "Recent visitors 1" at bounding box center [95, 99] width 108 height 17
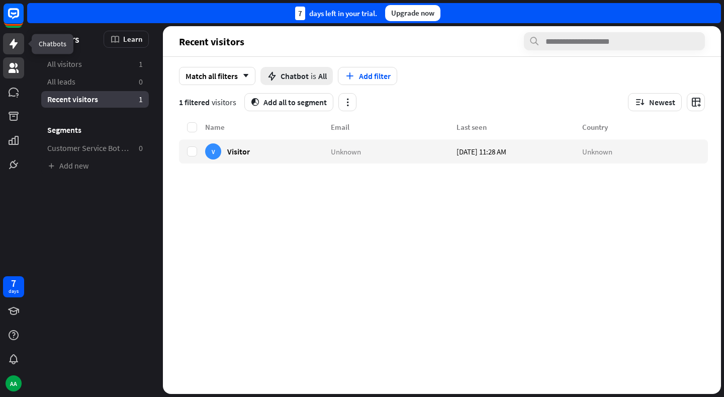
click at [15, 49] on icon at bounding box center [14, 44] width 12 height 12
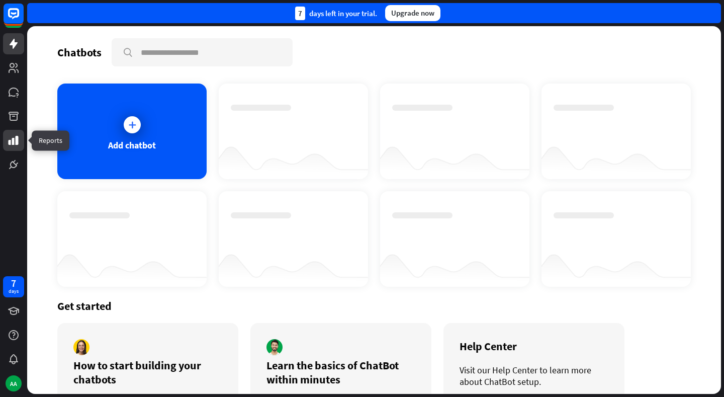
click at [18, 136] on icon at bounding box center [14, 140] width 10 height 9
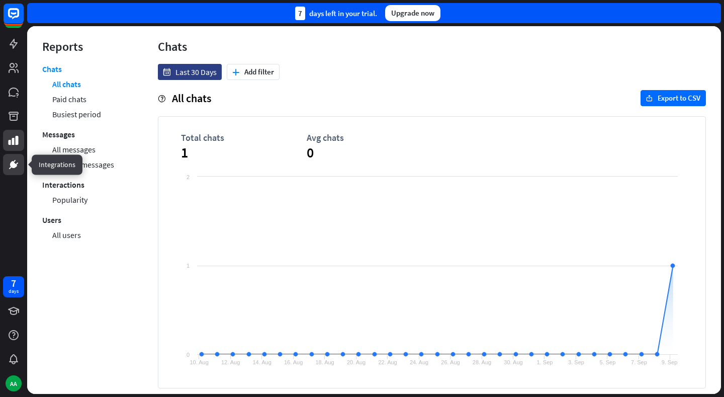
click at [20, 164] on link at bounding box center [13, 164] width 21 height 21
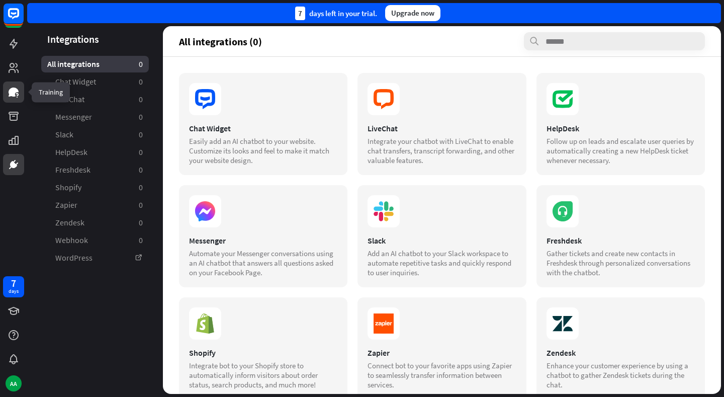
click at [16, 87] on icon at bounding box center [14, 92] width 12 height 12
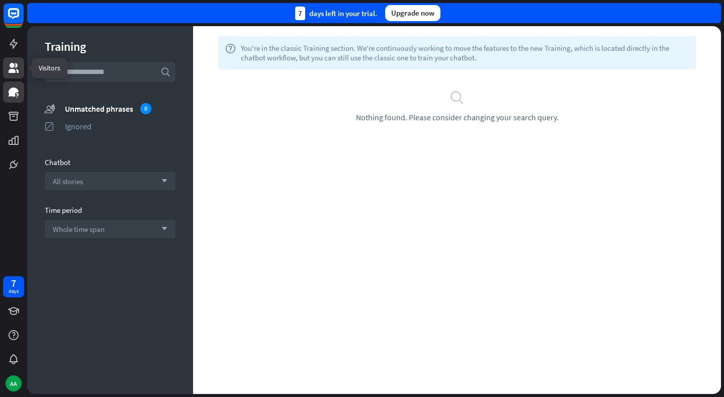
click at [16, 66] on icon at bounding box center [14, 68] width 10 height 10
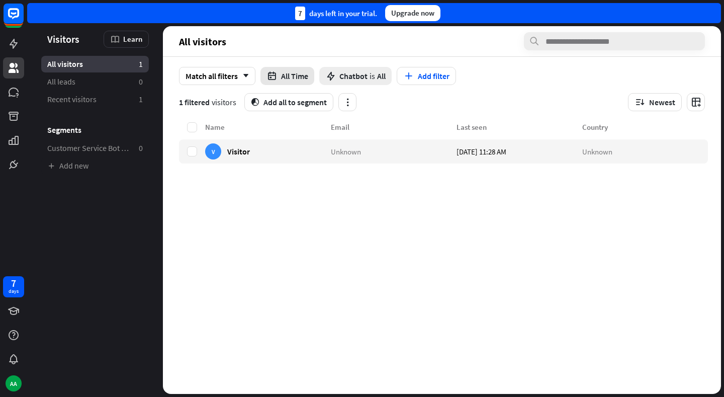
click at [287, 68] on button "All Time" at bounding box center [287, 76] width 54 height 18
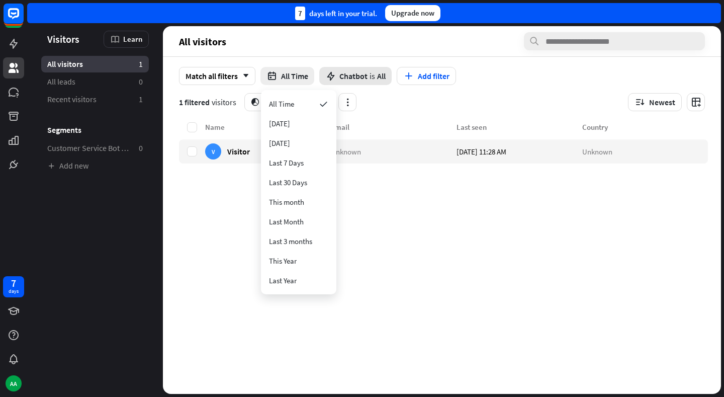
click at [348, 73] on span "Chatbot" at bounding box center [353, 76] width 28 height 10
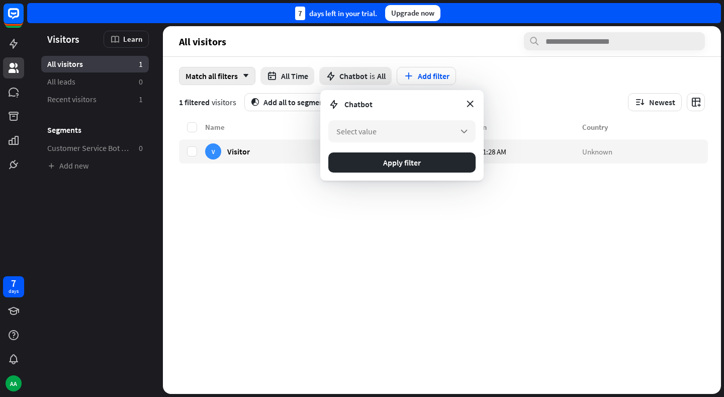
click at [209, 78] on div "Match all filters arrow_down" at bounding box center [217, 76] width 76 height 18
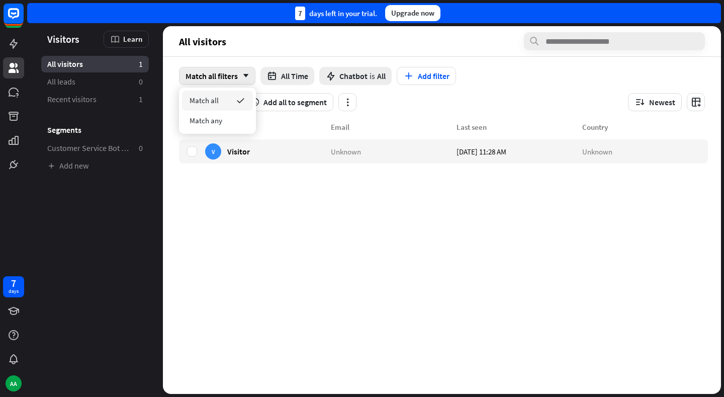
click at [214, 77] on div "Match all filters arrow_down" at bounding box center [217, 76] width 76 height 18
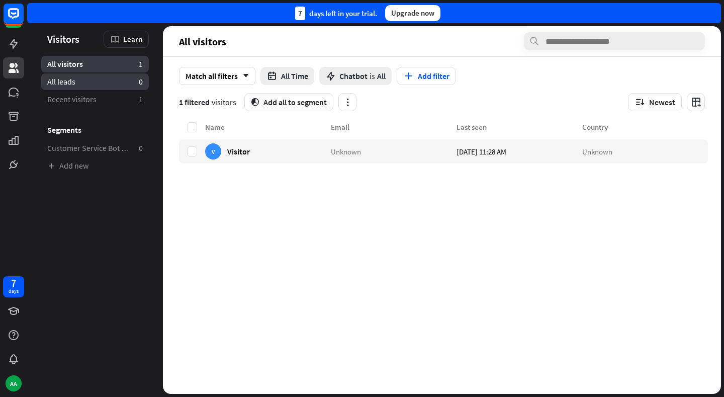
click at [90, 82] on link "All leads 0" at bounding box center [95, 81] width 108 height 17
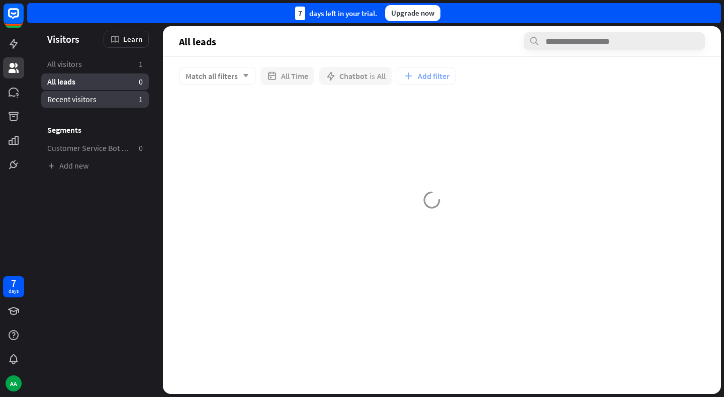
click at [89, 104] on span "Recent visitors" at bounding box center [71, 99] width 49 height 11
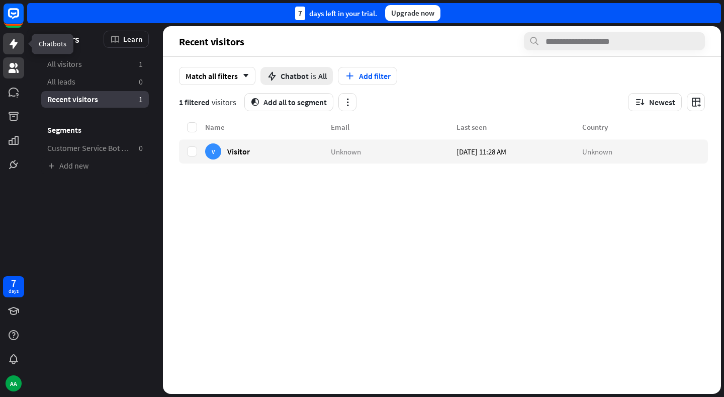
click at [14, 43] on icon at bounding box center [14, 44] width 8 height 10
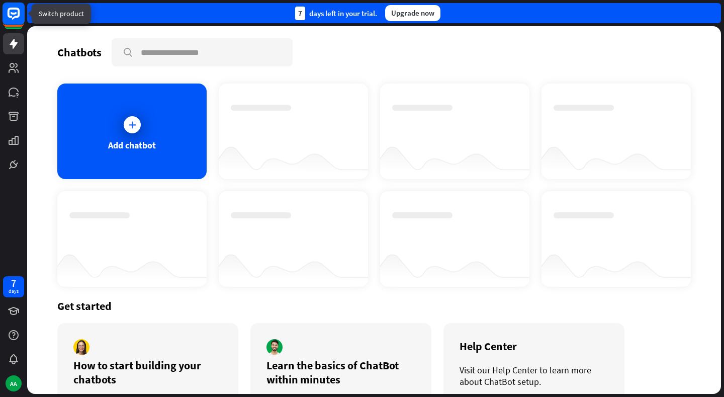
click at [13, 14] on icon at bounding box center [14, 13] width 6 height 3
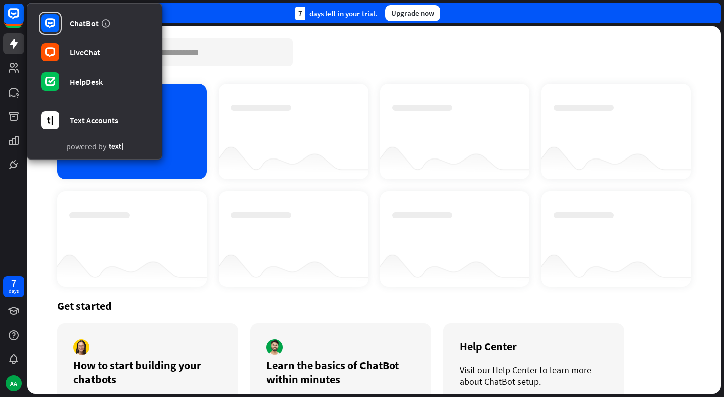
click at [338, 40] on div "Chatbots search" at bounding box center [373, 52] width 633 height 28
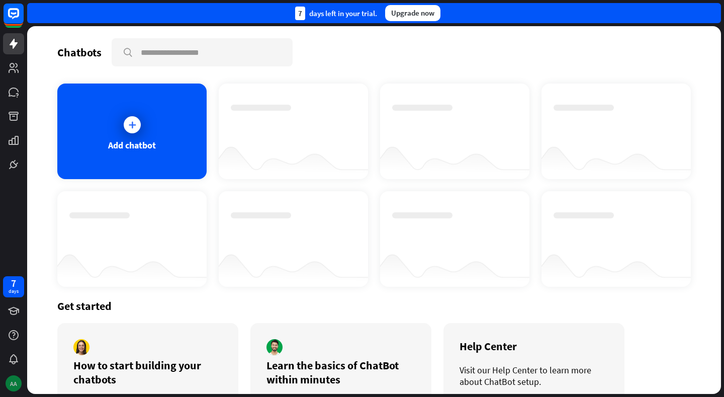
click at [12, 382] on div "AA" at bounding box center [14, 383] width 16 height 16
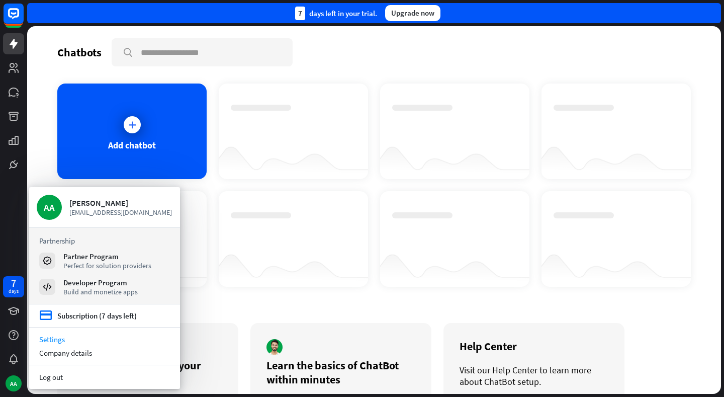
click at [61, 337] on link "Settings" at bounding box center [104, 339] width 151 height 14
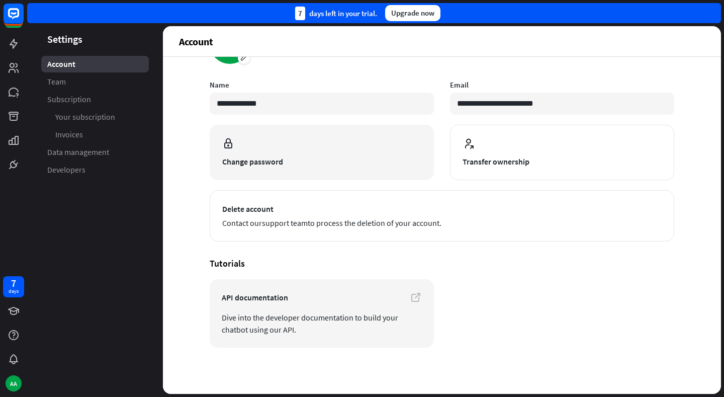
scroll to position [49, 0]
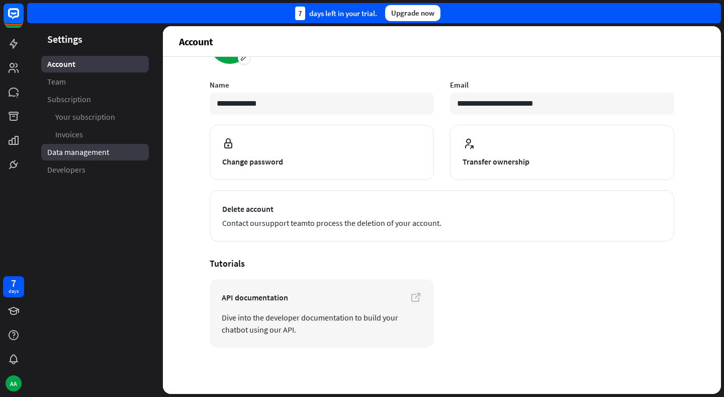
click at [76, 151] on span "Data management" at bounding box center [78, 152] width 62 height 11
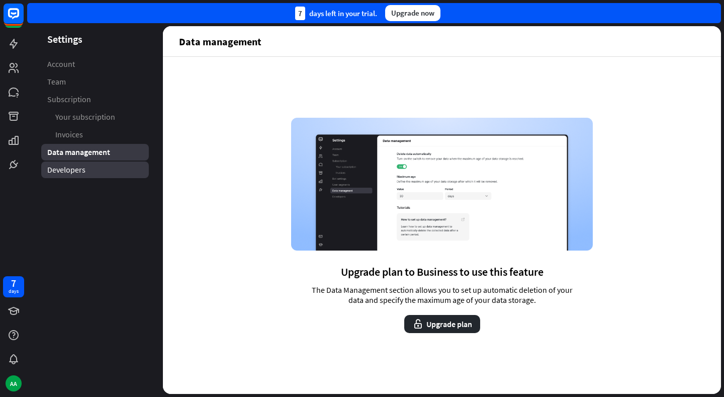
click at [70, 170] on span "Developers" at bounding box center [66, 169] width 38 height 11
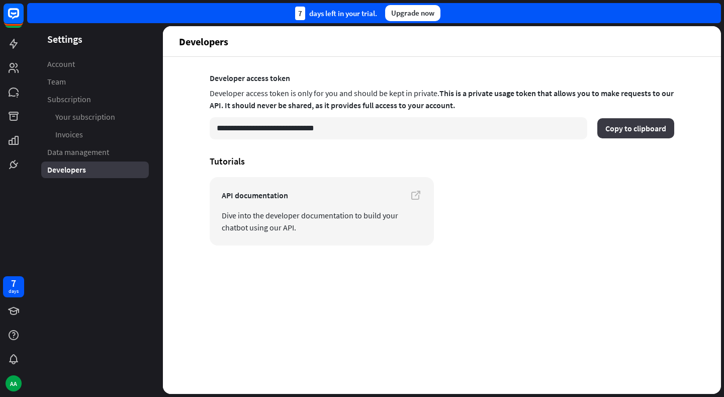
click at [645, 136] on button "Copy to clipboard" at bounding box center [635, 128] width 77 height 20
click at [631, 131] on button "Copy to clipboard" at bounding box center [635, 128] width 77 height 20
click at [291, 214] on span "Dive into the developer documentation to build your chatbot using our API." at bounding box center [322, 221] width 200 height 24
click at [620, 127] on button "Copy to clipboard" at bounding box center [635, 128] width 77 height 20
click at [638, 131] on button "Copy to clipboard" at bounding box center [635, 128] width 77 height 20
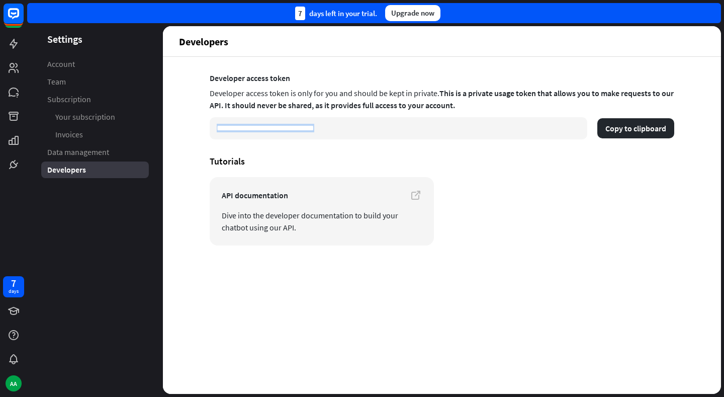
click at [356, 123] on input "**********" at bounding box center [398, 128] width 377 height 22
click at [654, 126] on button "Copy to clipboard" at bounding box center [635, 128] width 77 height 20
click at [329, 209] on span "Dive into the developer documentation to build your chatbot using our API." at bounding box center [322, 221] width 200 height 24
click at [634, 132] on button "Copy to clipboard" at bounding box center [635, 128] width 77 height 20
click at [85, 157] on span "Data management" at bounding box center [78, 152] width 62 height 11
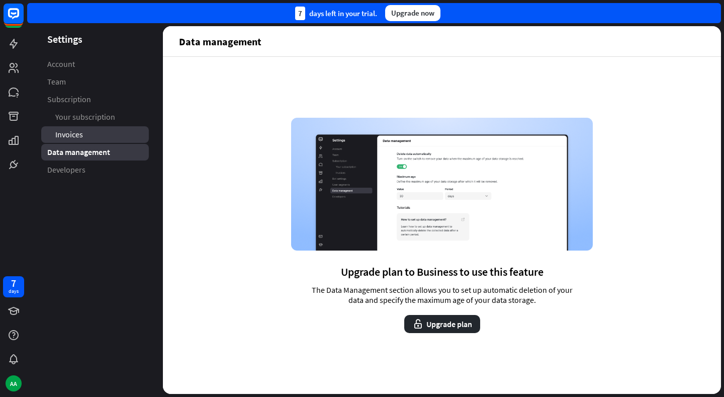
click at [86, 132] on link "Invoices" at bounding box center [95, 134] width 108 height 17
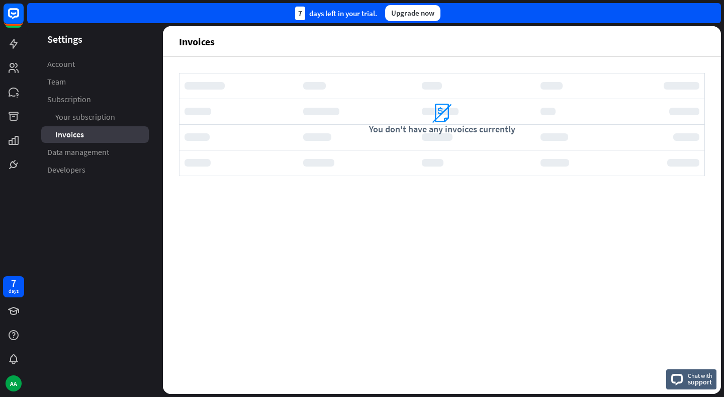
click at [89, 126] on ul "Your subscription Invoices" at bounding box center [95, 126] width 108 height 34
click at [89, 121] on span "Your subscription" at bounding box center [85, 117] width 60 height 11
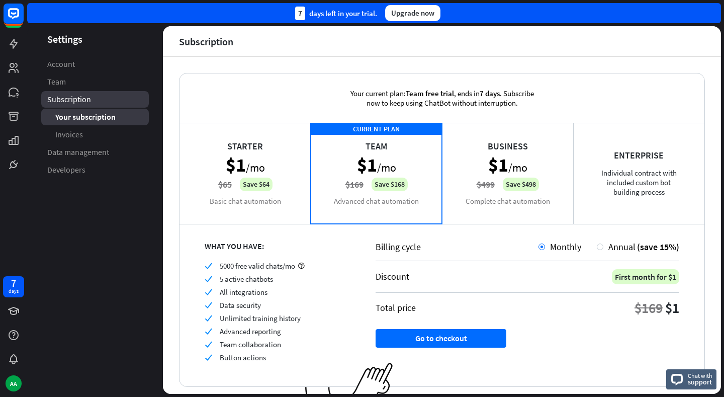
click at [88, 101] on span "Subscription" at bounding box center [69, 99] width 44 height 11
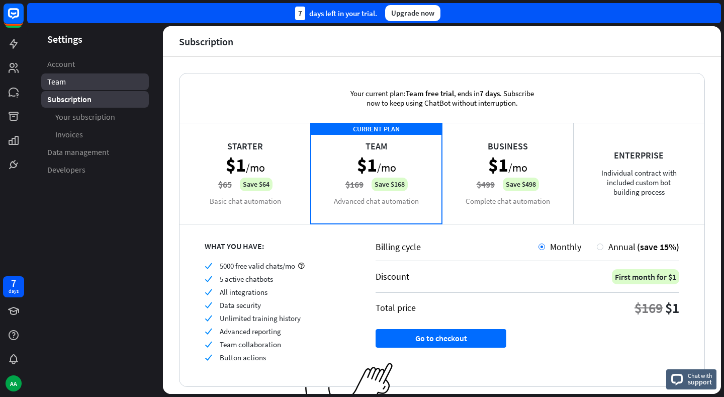
click at [90, 84] on link "Team" at bounding box center [95, 81] width 108 height 17
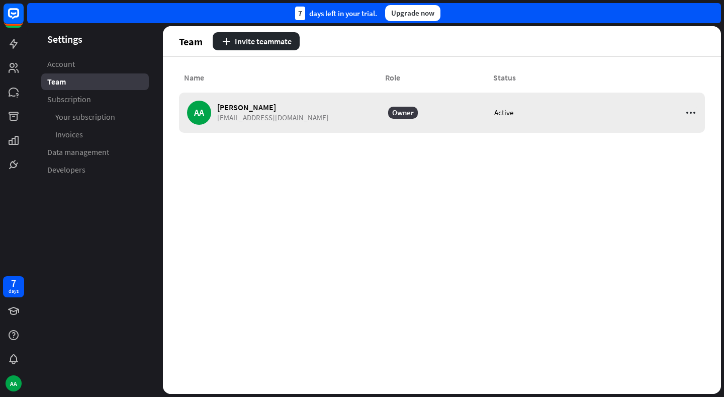
click at [692, 111] on icon at bounding box center [691, 113] width 12 height 12
click at [499, 90] on div "Name Role Status" at bounding box center [442, 83] width 526 height 20
click at [226, 111] on span "[PERSON_NAME]" at bounding box center [273, 108] width 112 height 10
click at [93, 68] on link "Account" at bounding box center [95, 64] width 108 height 17
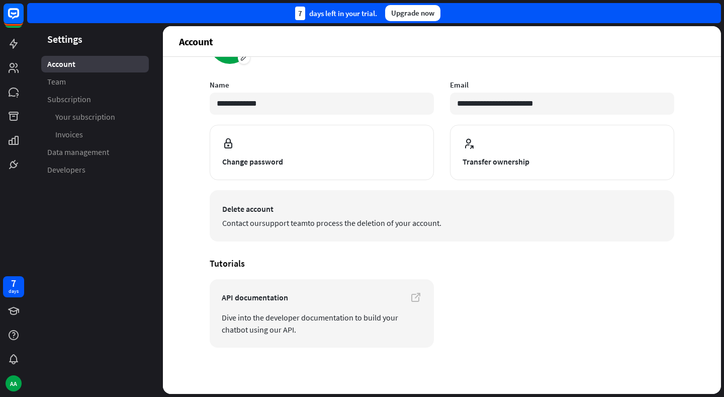
scroll to position [49, 0]
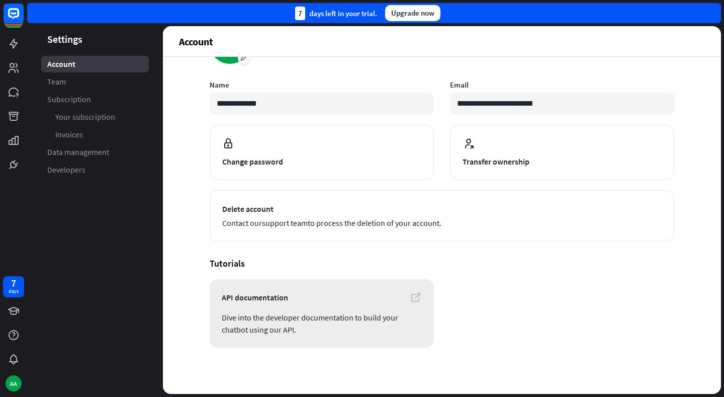
click at [265, 298] on span "API documentation" at bounding box center [322, 297] width 200 height 12
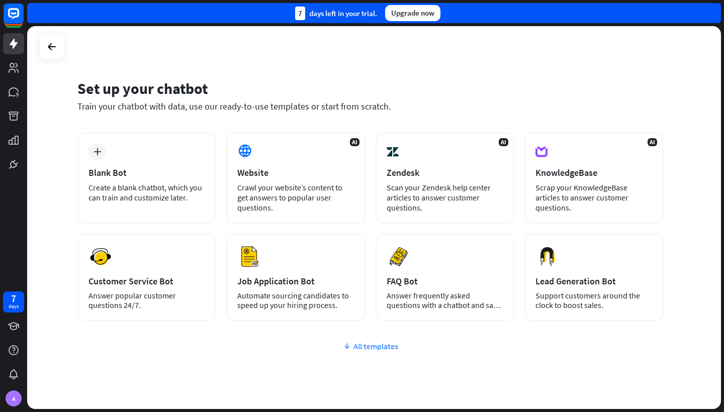
click at [369, 346] on div "All templates" at bounding box center [370, 346] width 586 height 10
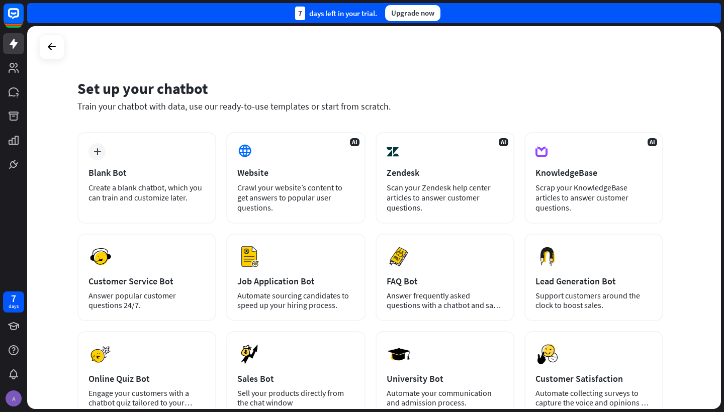
click at [14, 401] on div "A" at bounding box center [14, 399] width 16 height 16
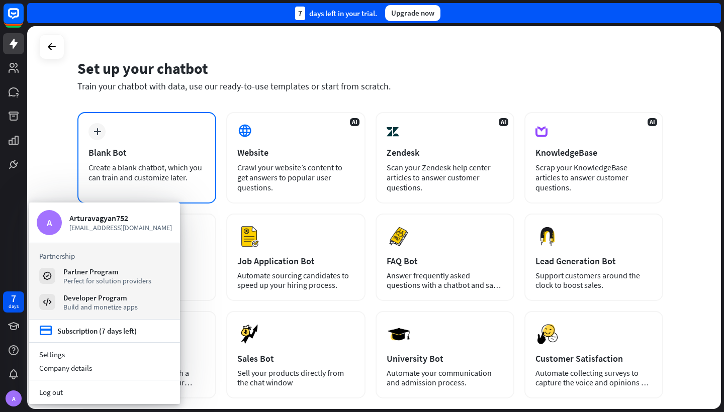
scroll to position [21, 0]
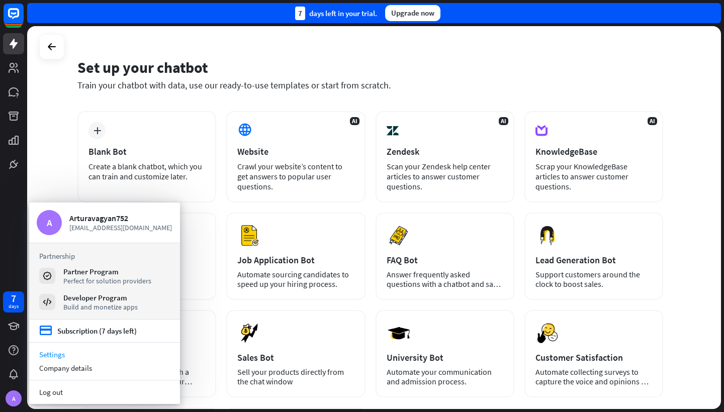
click at [75, 356] on link "Settings" at bounding box center [104, 355] width 151 height 14
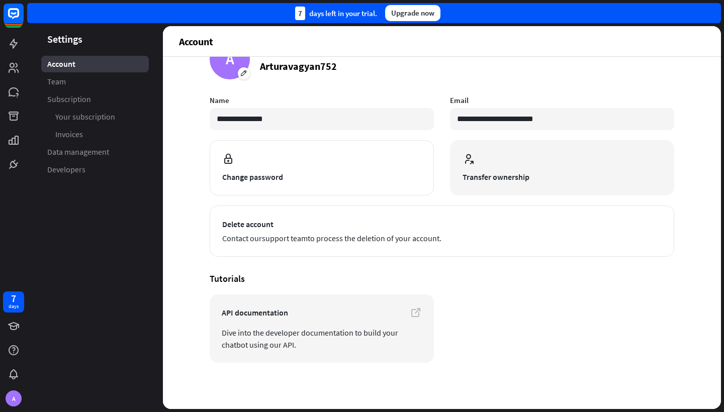
scroll to position [34, 0]
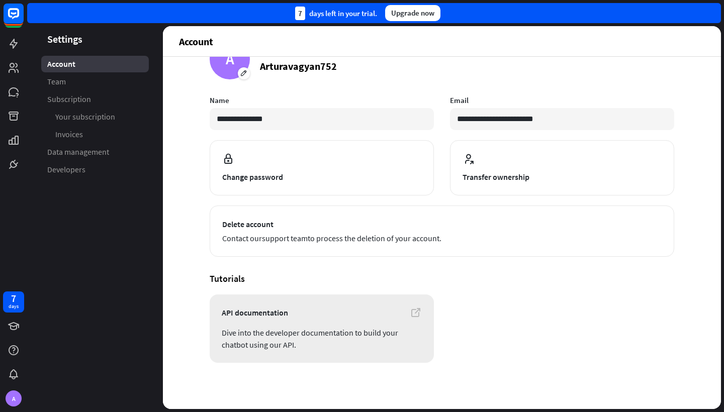
click at [322, 323] on link "API documentation Dive into the developer documentation to build your chatbot u…" at bounding box center [322, 329] width 224 height 68
click at [86, 122] on span "Your subscription" at bounding box center [85, 117] width 60 height 11
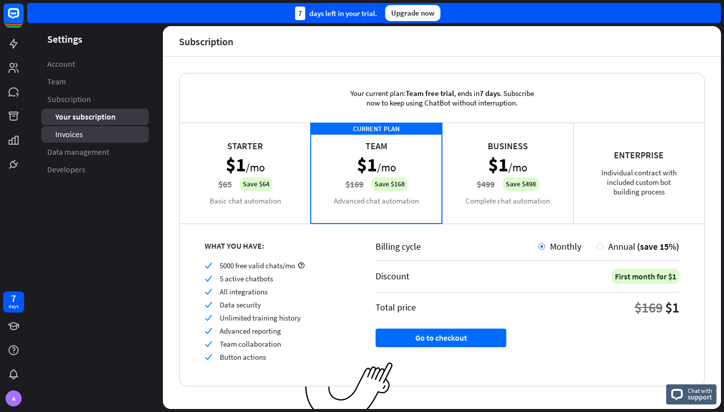
click at [89, 137] on link "Invoices" at bounding box center [95, 134] width 108 height 17
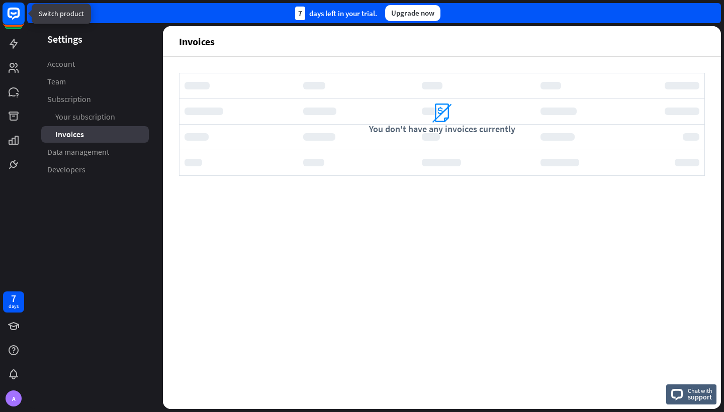
click at [18, 13] on rect at bounding box center [14, 14] width 22 height 22
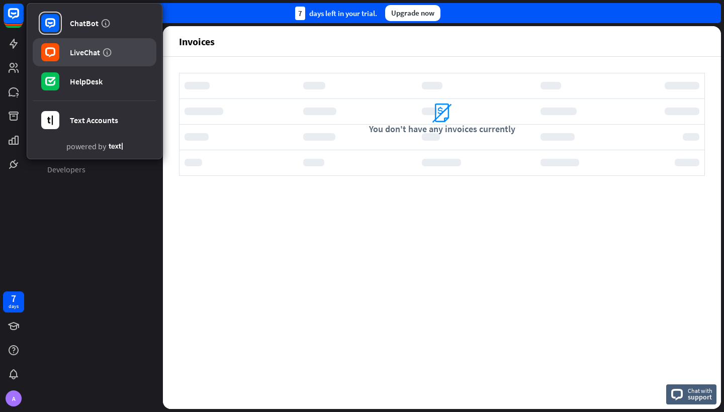
click at [75, 59] on link "LiveChat" at bounding box center [95, 52] width 124 height 28
